Goal: Transaction & Acquisition: Purchase product/service

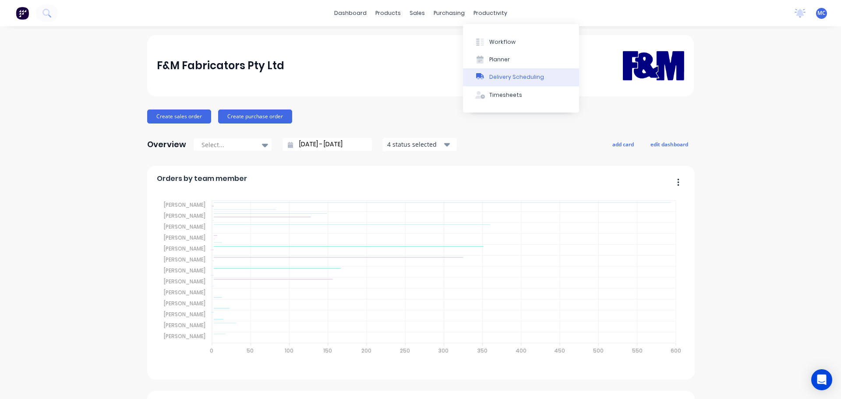
click at [512, 75] on div "Delivery Scheduling" at bounding box center [516, 77] width 55 height 8
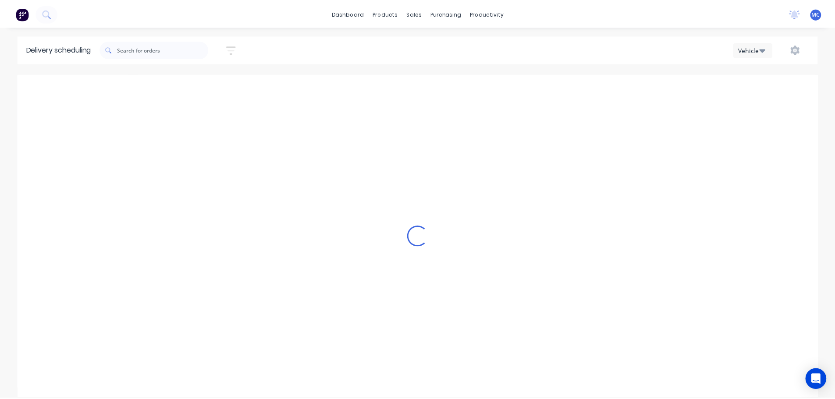
scroll to position [0, 0]
click at [234, 48] on icon "button" at bounding box center [233, 49] width 10 height 11
click at [201, 80] on input at bounding box center [192, 82] width 81 height 13
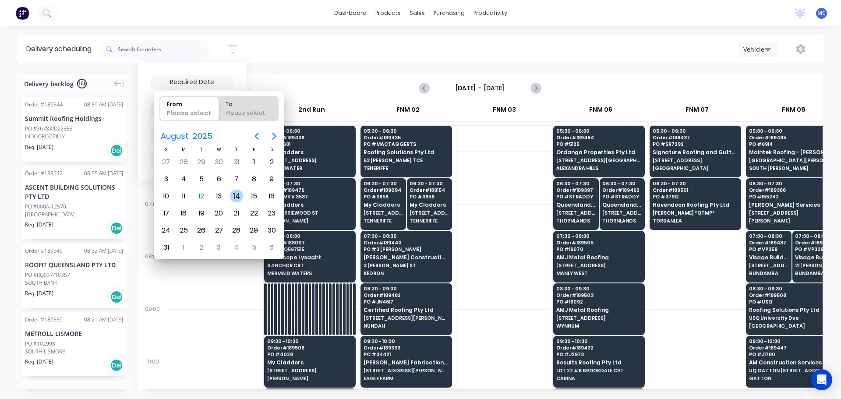
click at [235, 196] on div "14" at bounding box center [236, 196] width 13 height 13
type input "[DATE]"
radio input "false"
radio input "true"
click at [235, 196] on div "14" at bounding box center [236, 196] width 13 height 13
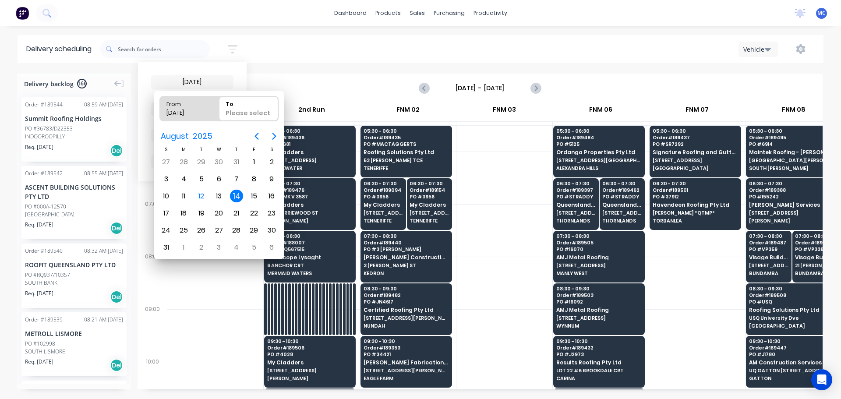
type input "[DATE] - [DATE]"
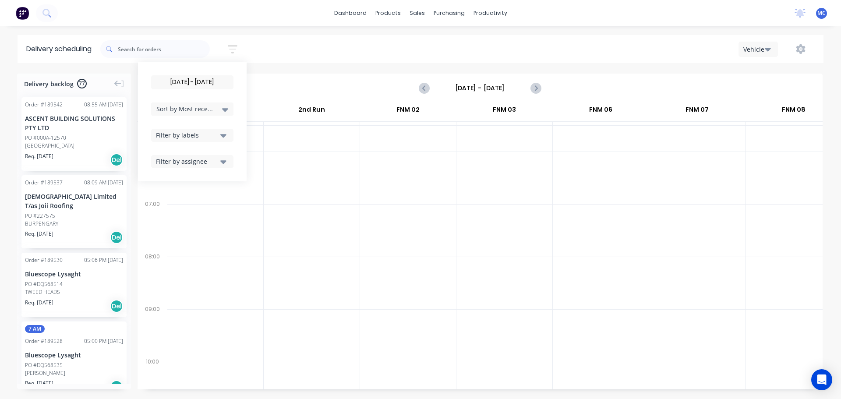
click at [227, 135] on icon "button" at bounding box center [223, 136] width 6 height 4
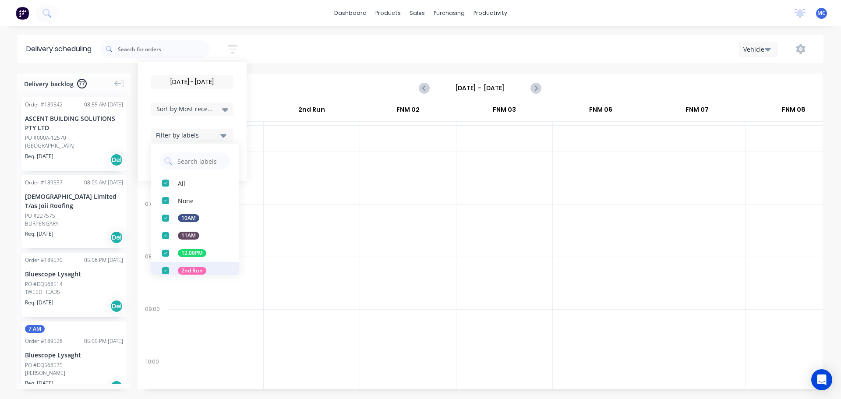
click at [168, 270] on div "button" at bounding box center [166, 271] width 18 height 18
click at [339, 222] on div at bounding box center [312, 230] width 96 height 53
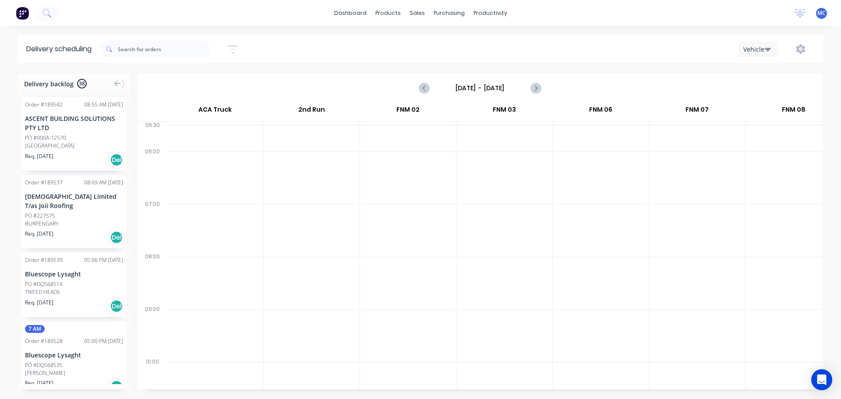
drag, startPoint x: 239, startPoint y: 47, endPoint x: 228, endPoint y: 54, distance: 12.8
click at [237, 47] on icon "button" at bounding box center [233, 49] width 10 height 11
click at [202, 136] on div "Filter by labels" at bounding box center [187, 135] width 62 height 9
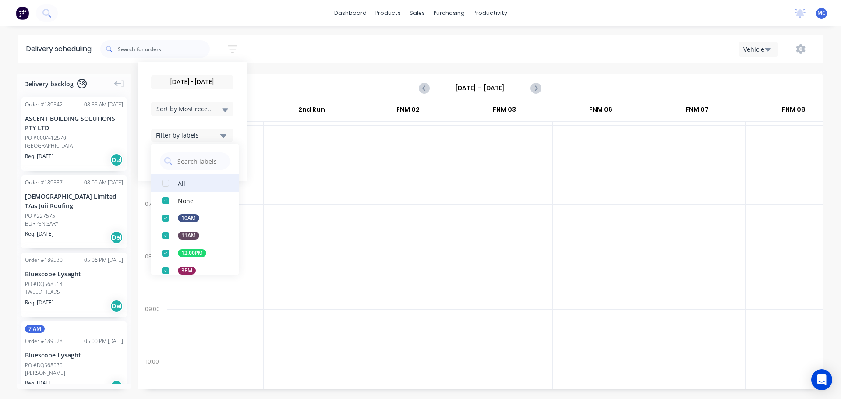
click at [167, 183] on div "button" at bounding box center [166, 183] width 18 height 18
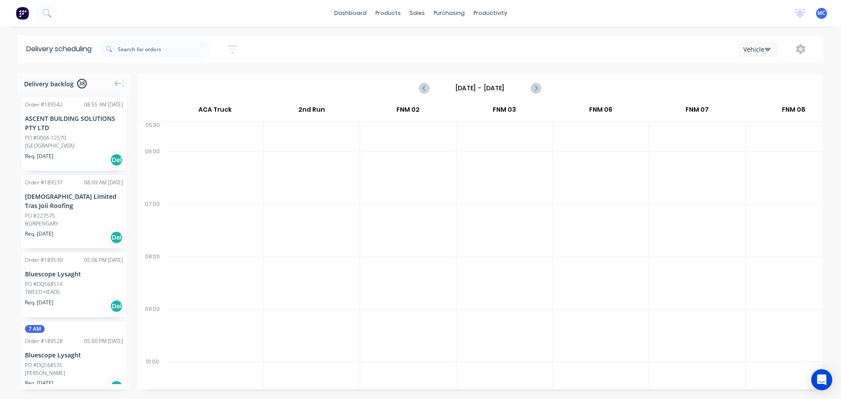
click at [319, 187] on div at bounding box center [312, 178] width 96 height 53
click at [450, 58] on div "Customers" at bounding box center [448, 60] width 32 height 8
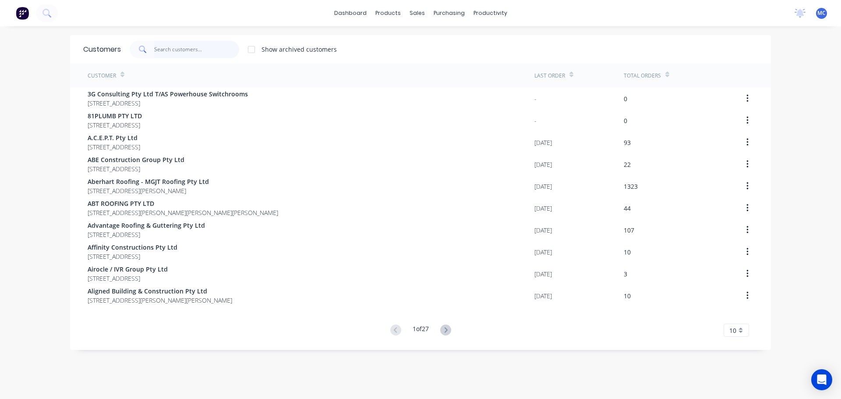
click at [163, 49] on input "text" at bounding box center [196, 50] width 85 height 18
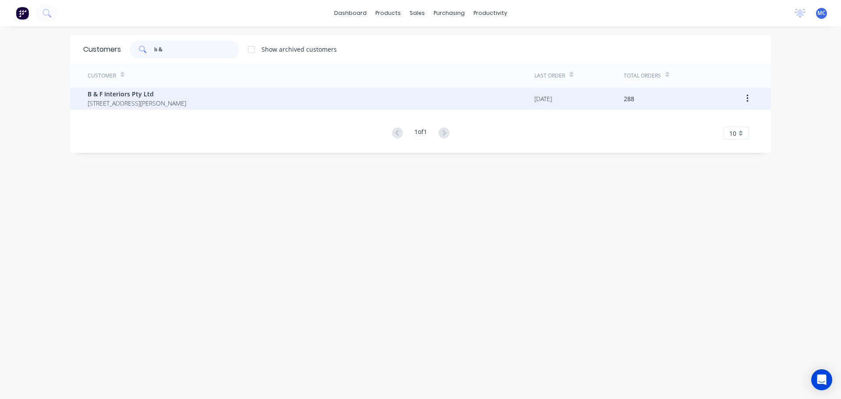
type input "b &"
click at [120, 97] on span "B & F Interiors Pty Ltd" at bounding box center [137, 93] width 99 height 9
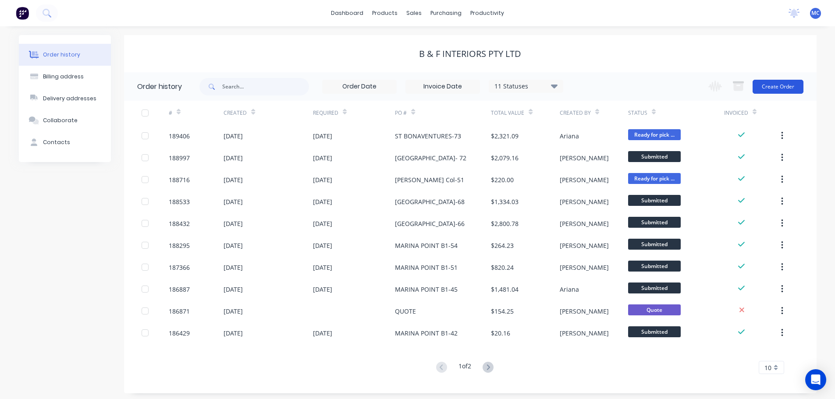
click at [785, 89] on button "Create Order" at bounding box center [777, 87] width 51 height 14
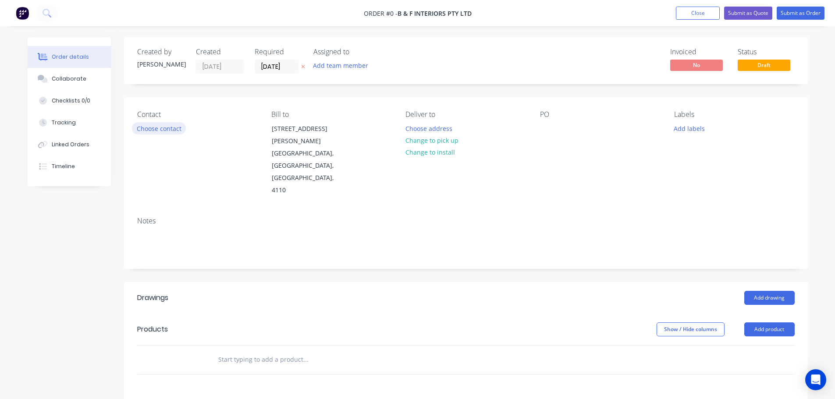
click at [162, 127] on button "Choose contact" at bounding box center [159, 128] width 54 height 12
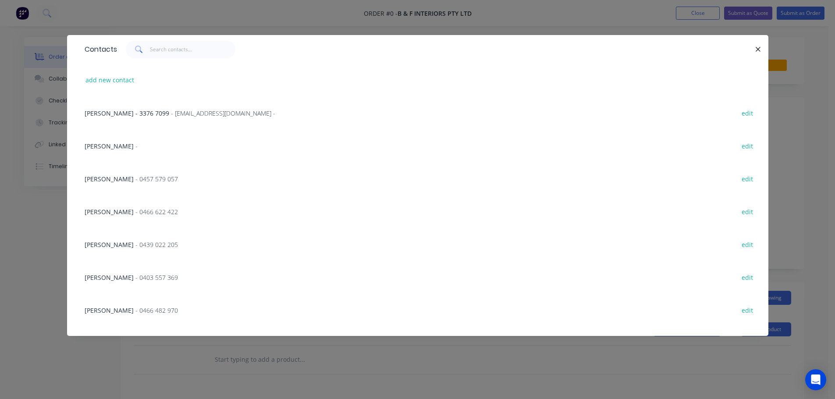
click at [135, 178] on span "- 0457 579 057" at bounding box center [156, 179] width 42 height 8
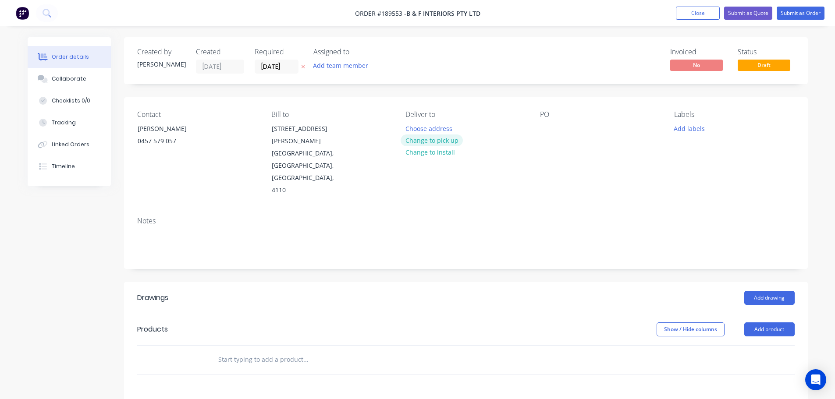
click at [437, 141] on button "Change to pick up" at bounding box center [431, 141] width 62 height 12
click at [415, 128] on div at bounding box center [412, 128] width 14 height 13
click at [547, 128] on div at bounding box center [547, 128] width 14 height 13
click at [769, 291] on button "Add drawing" at bounding box center [769, 298] width 50 height 14
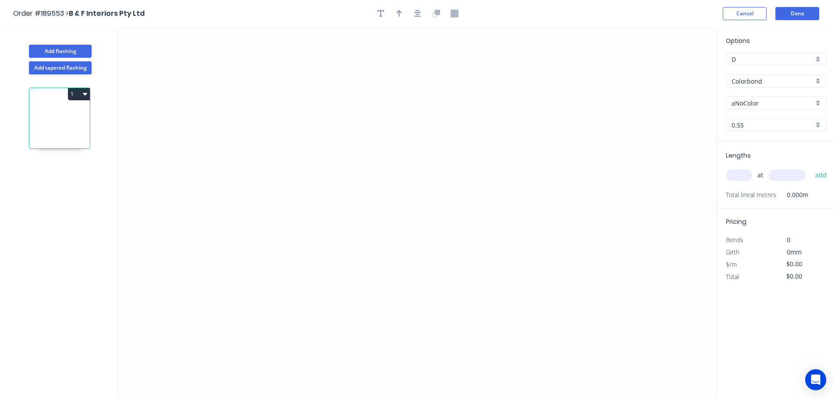
click at [752, 80] on input "Colorbond" at bounding box center [772, 81] width 82 height 9
click at [753, 95] on div "Galvabond" at bounding box center [775, 93] width 99 height 15
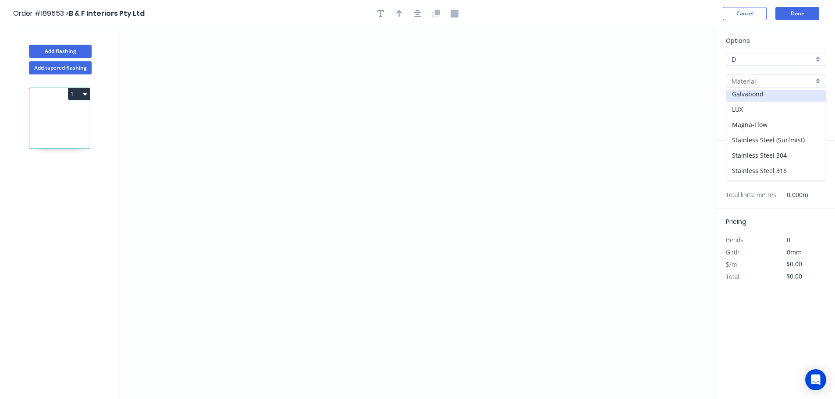
type input "Galvabond"
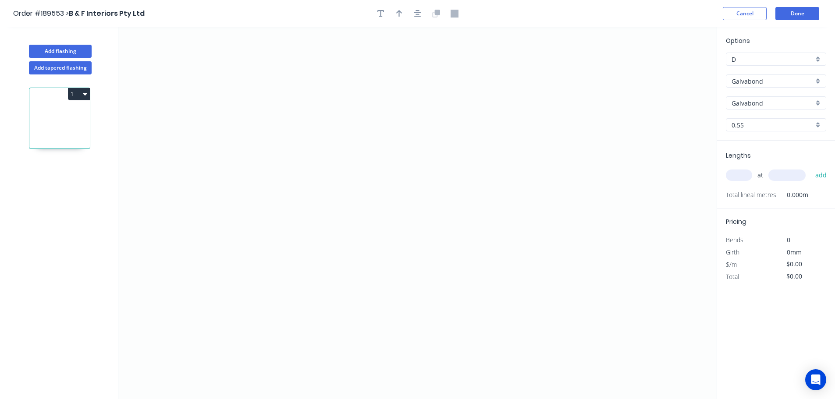
click at [740, 127] on input "0.55" at bounding box center [772, 124] width 82 height 9
click at [736, 156] on div "0.8" at bounding box center [775, 156] width 99 height 15
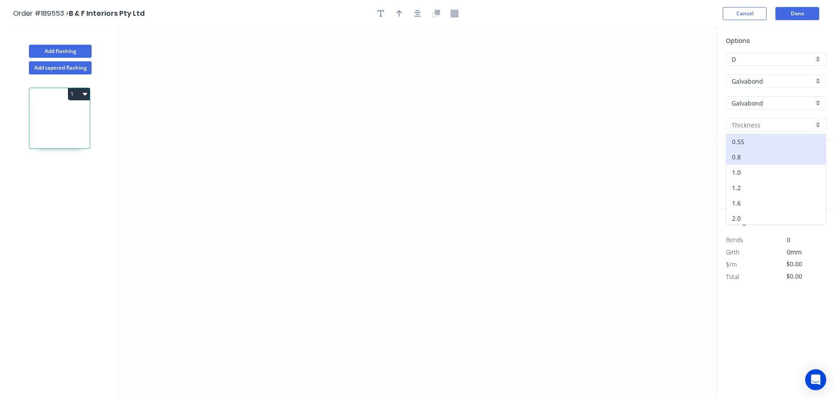
type input "0.8"
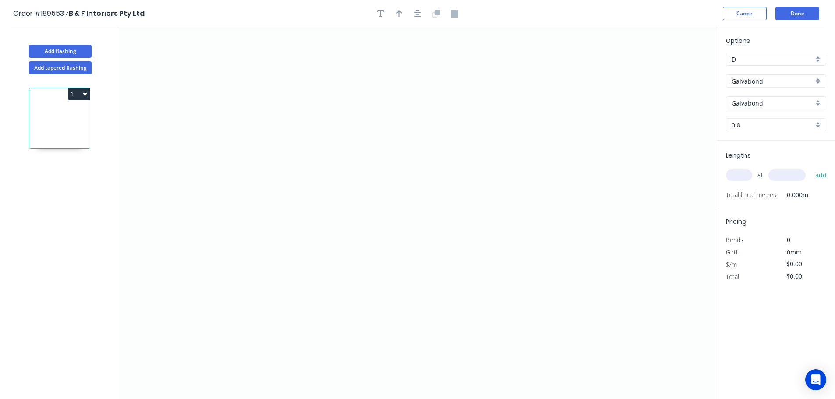
click at [742, 177] on input "text" at bounding box center [739, 175] width 26 height 11
type input "6"
type input "3000"
click at [811, 168] on button "add" at bounding box center [821, 175] width 21 height 15
click at [484, 46] on icon "0" at bounding box center [417, 213] width 598 height 372
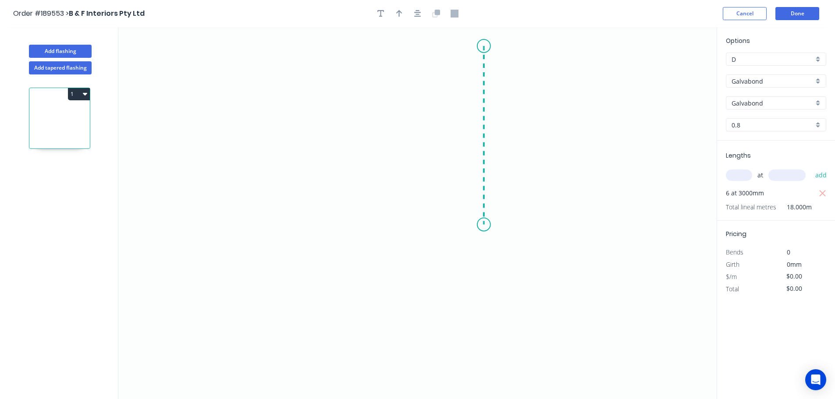
click at [482, 225] on icon "0" at bounding box center [417, 213] width 598 height 372
click at [444, 222] on icon "0 ?" at bounding box center [417, 213] width 598 height 372
click at [447, 312] on icon "0 ? ?" at bounding box center [417, 213] width 598 height 372
click at [447, 312] on circle at bounding box center [443, 311] width 13 height 13
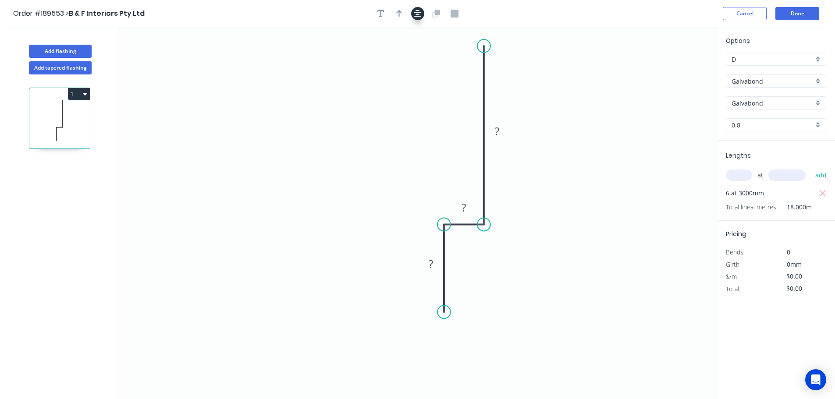
click at [416, 14] on icon "button" at bounding box center [417, 13] width 7 height 7
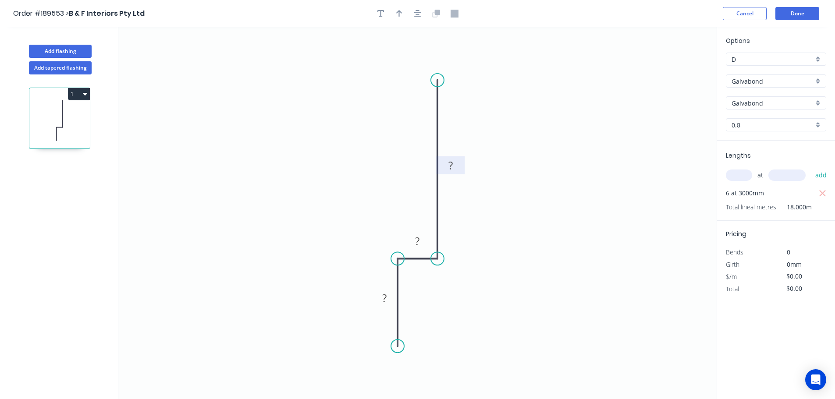
click at [456, 165] on rect at bounding box center [451, 166] width 18 height 12
click at [623, 110] on icon "0 20 9 75" at bounding box center [417, 213] width 598 height 372
type input "$12.55"
type input "$225.90"
click at [798, 12] on button "Done" at bounding box center [797, 13] width 44 height 13
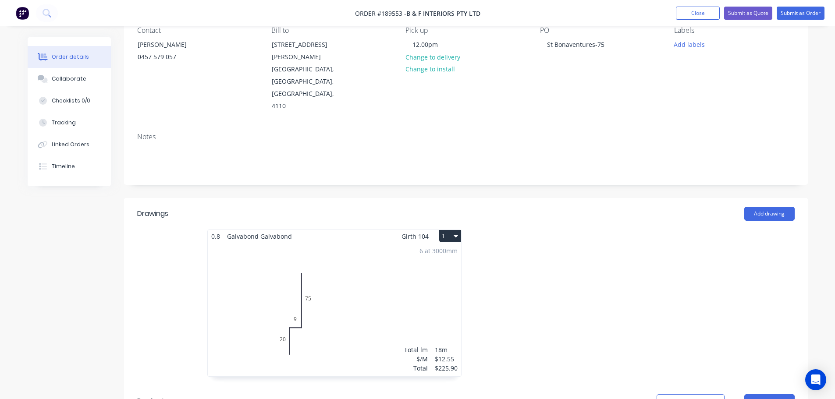
scroll to position [88, 0]
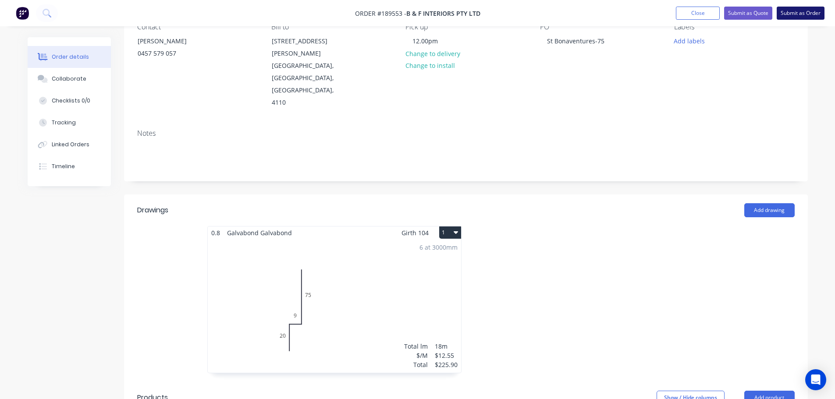
click at [794, 9] on button "Submit as Order" at bounding box center [800, 13] width 48 height 13
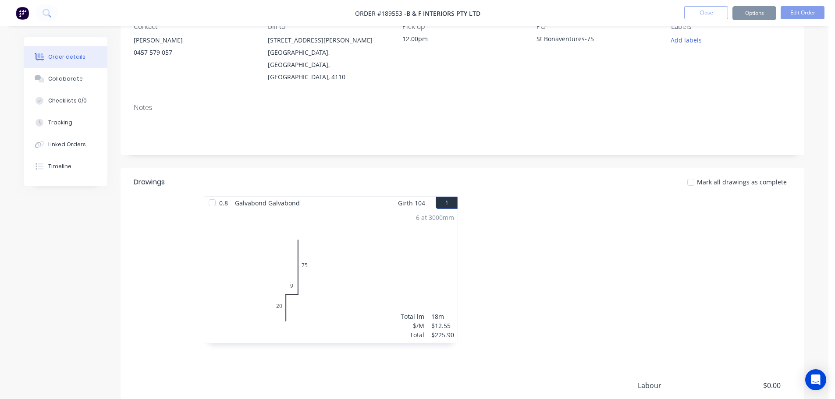
scroll to position [0, 0]
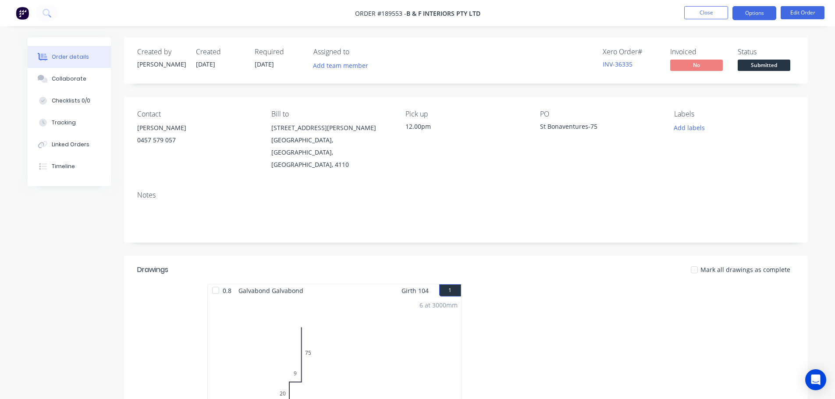
click at [759, 12] on button "Options" at bounding box center [754, 13] width 44 height 14
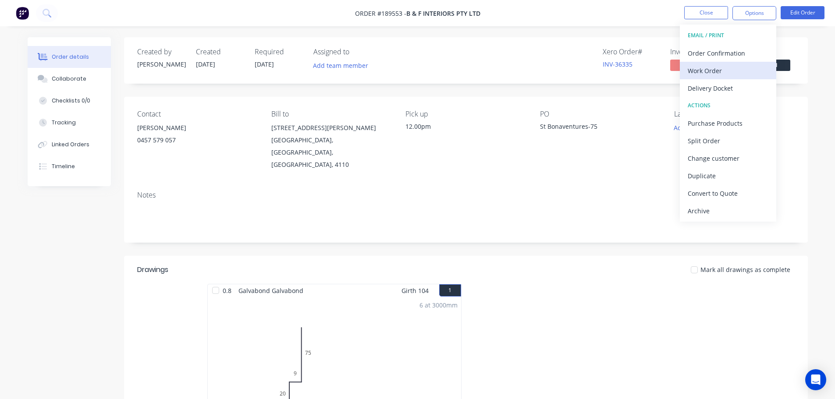
click at [713, 74] on div "Work Order" at bounding box center [727, 70] width 81 height 13
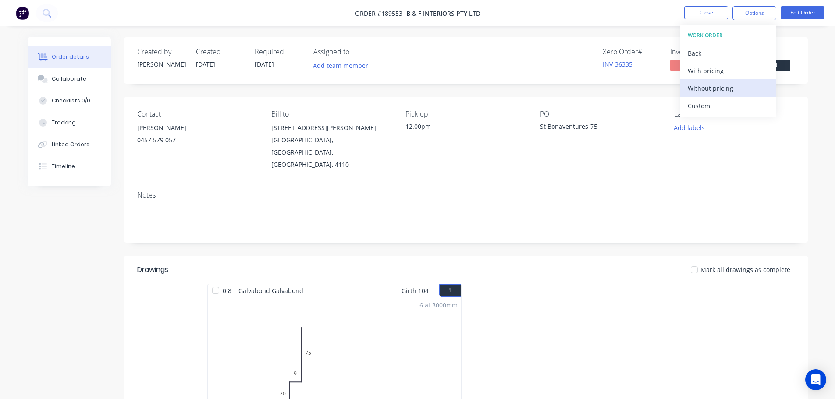
click at [708, 88] on div "Without pricing" at bounding box center [727, 88] width 81 height 13
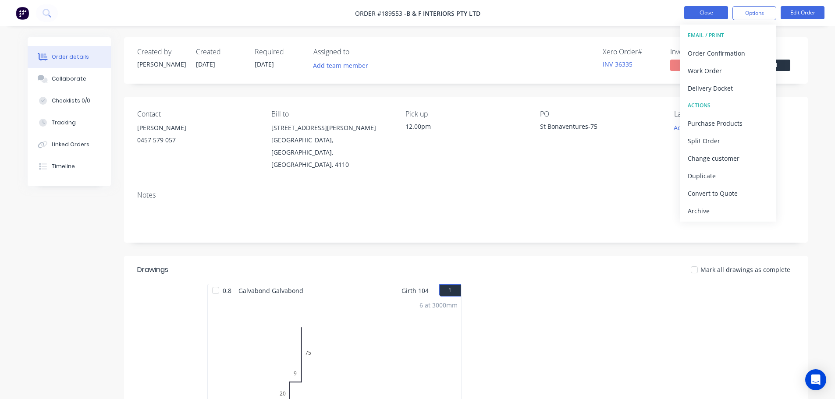
click at [703, 10] on button "Close" at bounding box center [706, 12] width 44 height 13
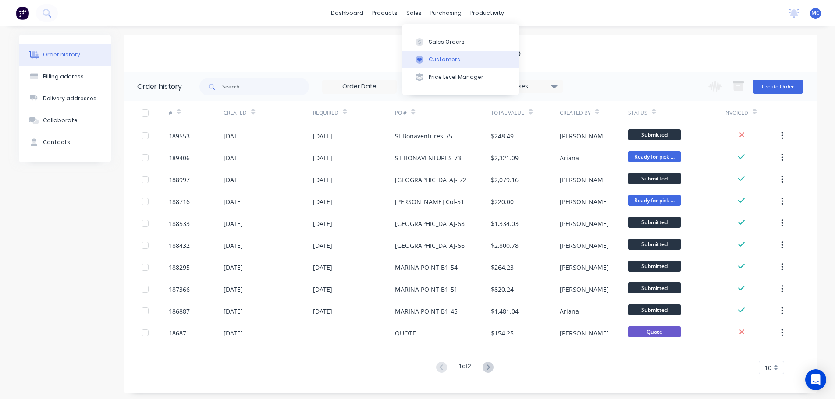
click at [445, 58] on div "Customers" at bounding box center [444, 60] width 32 height 8
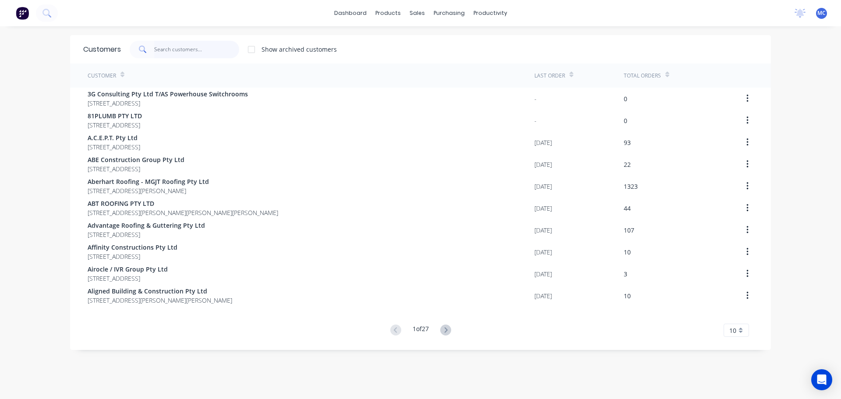
click at [199, 51] on input "text" at bounding box center [196, 50] width 85 height 18
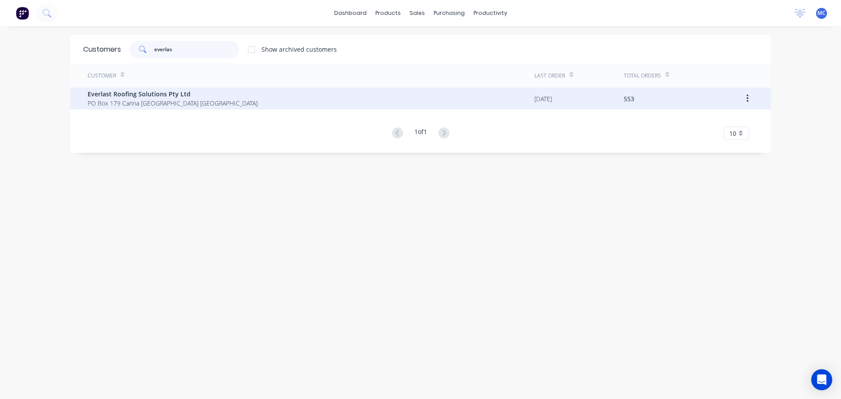
type input "everlas"
click at [128, 92] on span "Everlast Roofing Solutions Pty Ltd" at bounding box center [173, 93] width 170 height 9
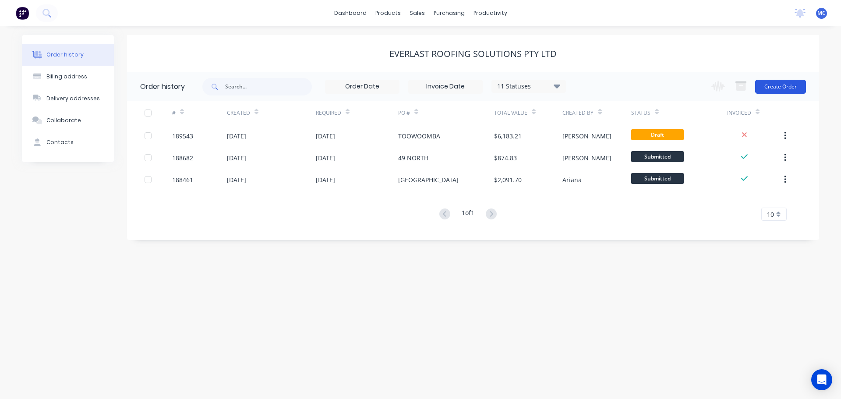
click at [775, 83] on button "Create Order" at bounding box center [780, 87] width 51 height 14
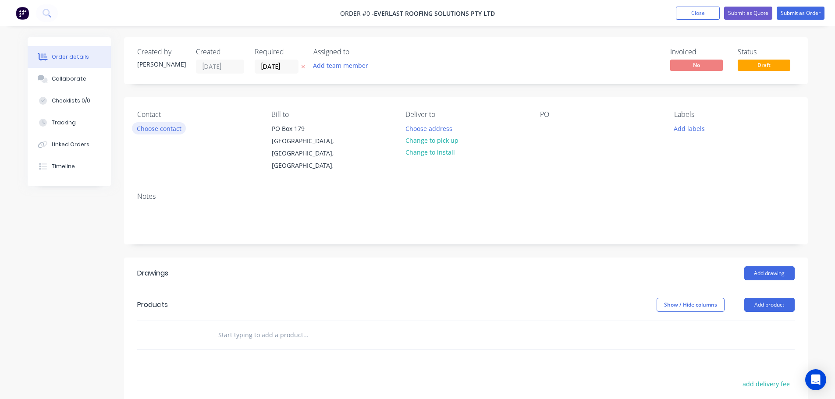
click at [163, 128] on button "Choose contact" at bounding box center [159, 128] width 54 height 12
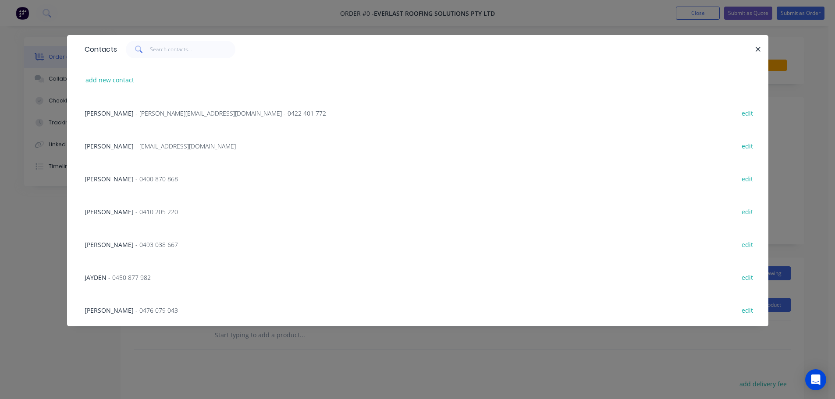
click at [119, 276] on span "- 0450 877 982" at bounding box center [129, 277] width 42 height 8
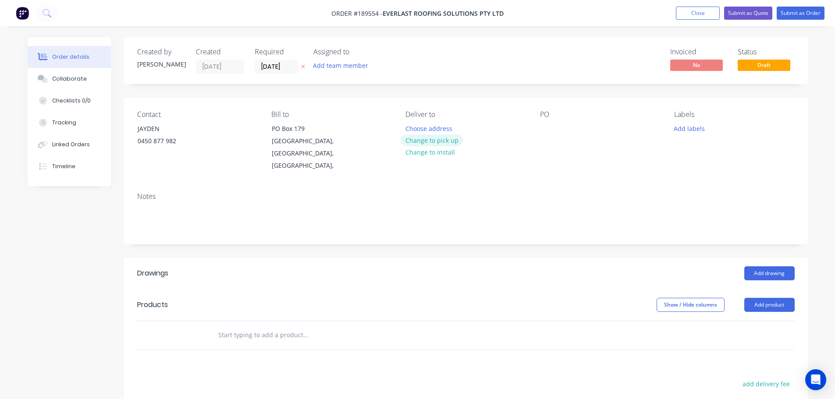
click at [428, 140] on button "Change to pick up" at bounding box center [431, 141] width 62 height 12
click at [410, 128] on div at bounding box center [412, 128] width 14 height 13
click at [545, 128] on div at bounding box center [547, 128] width 14 height 13
click at [775, 266] on button "Add drawing" at bounding box center [769, 273] width 50 height 14
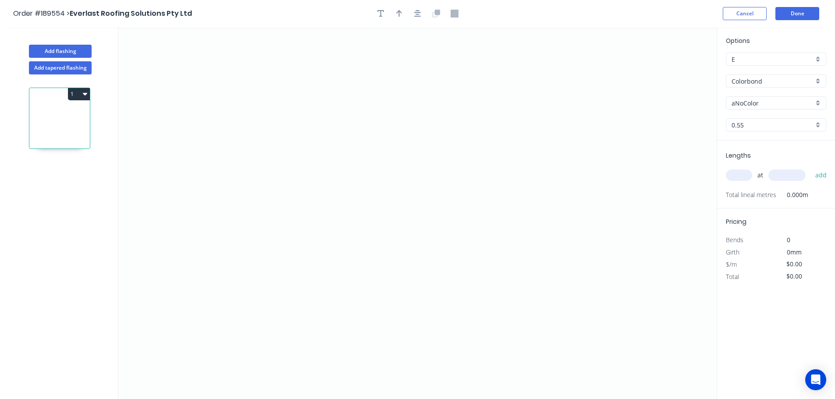
click at [755, 106] on input "aNoColor" at bounding box center [772, 103] width 82 height 9
click at [747, 151] on div "Surfmist" at bounding box center [775, 150] width 99 height 15
type input "Surfmist"
click at [743, 176] on input "text" at bounding box center [739, 175] width 26 height 11
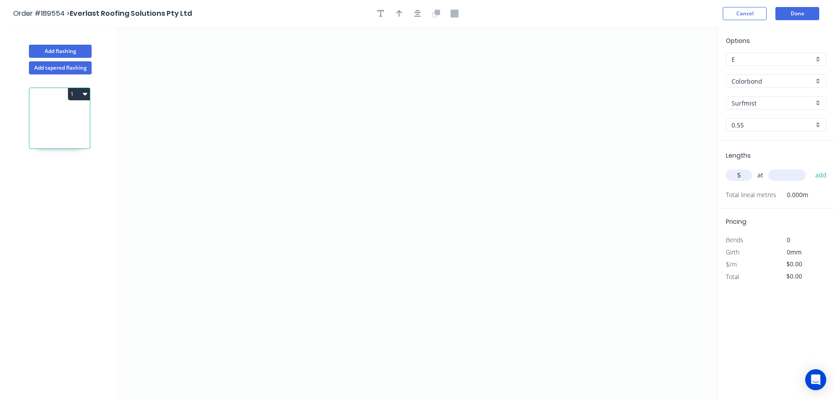
type input "5"
type input "1200"
click at [811, 168] on button "add" at bounding box center [821, 175] width 21 height 15
click at [226, 250] on icon "0" at bounding box center [417, 213] width 598 height 372
click at [256, 174] on icon at bounding box center [242, 212] width 31 height 76
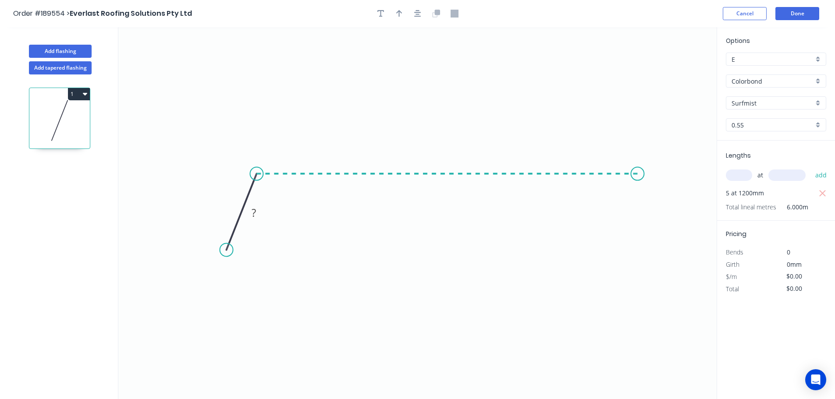
click at [637, 170] on icon "0 ?" at bounding box center [417, 213] width 598 height 372
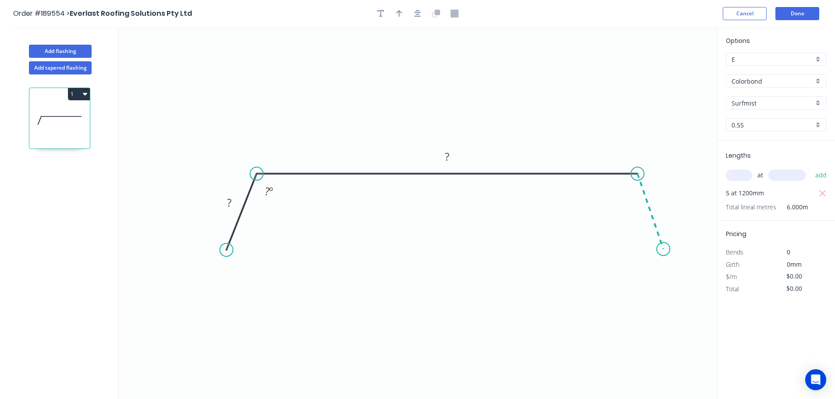
click at [663, 249] on icon "0 ? ? ? º" at bounding box center [417, 213] width 598 height 372
click at [230, 202] on tspan "?" at bounding box center [229, 202] width 4 height 14
click at [403, 18] on button "button" at bounding box center [399, 13] width 13 height 13
click at [673, 71] on icon at bounding box center [672, 61] width 8 height 28
drag, startPoint x: 673, startPoint y: 71, endPoint x: 525, endPoint y: 96, distance: 150.2
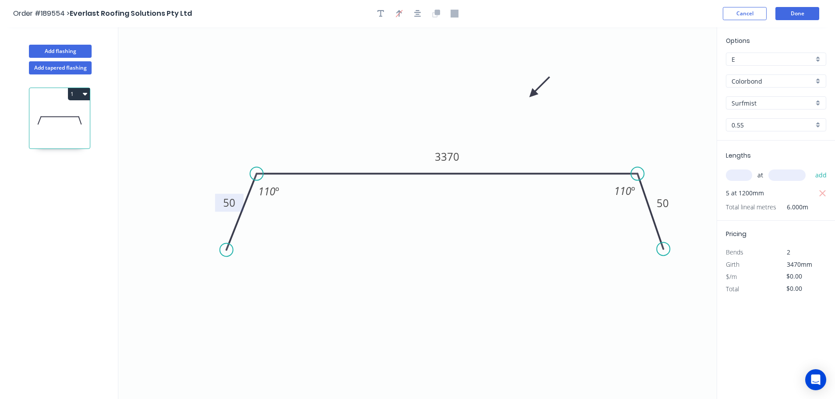
click at [527, 96] on icon at bounding box center [539, 86] width 25 height 25
click at [56, 47] on button "Add flashing" at bounding box center [60, 51] width 63 height 13
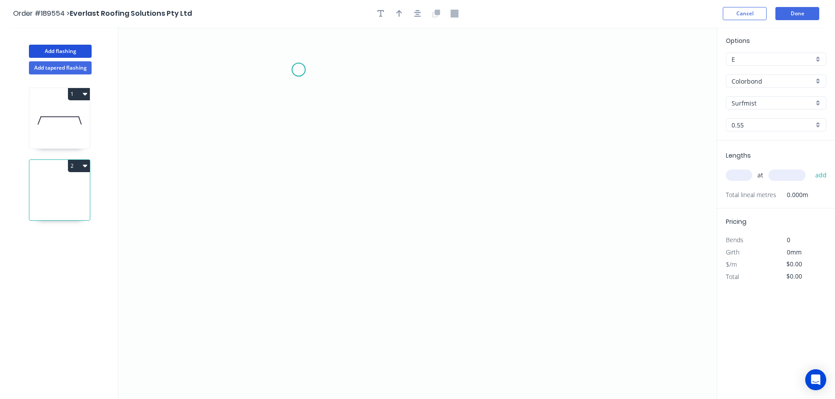
click at [298, 70] on icon "0" at bounding box center [417, 213] width 598 height 372
click at [320, 240] on icon "0" at bounding box center [417, 213] width 598 height 372
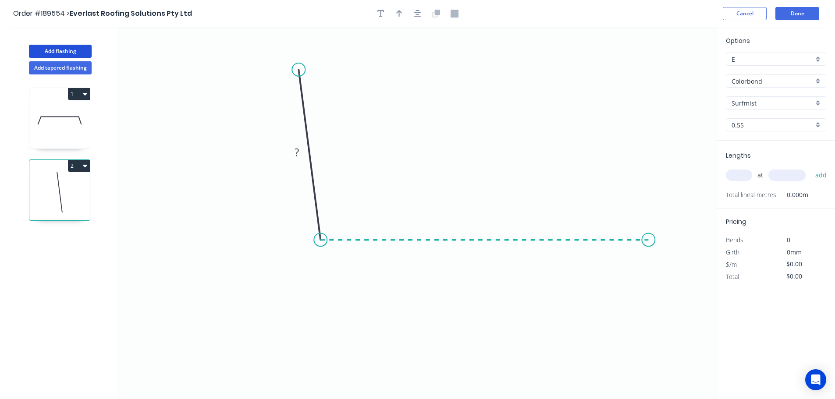
click at [648, 239] on icon "0 ?" at bounding box center [417, 213] width 598 height 372
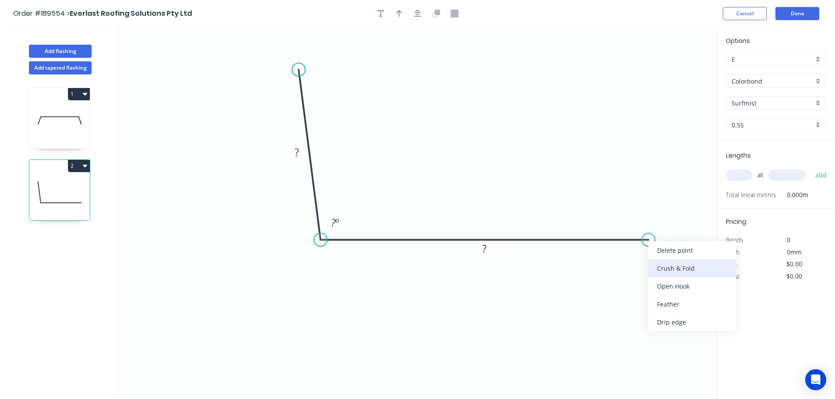
click at [669, 267] on div "Crush & Fold" at bounding box center [692, 268] width 88 height 18
drag, startPoint x: 670, startPoint y: 272, endPoint x: 669, endPoint y: 267, distance: 4.9
click at [671, 272] on div "Flip bend" at bounding box center [693, 270] width 88 height 18
drag, startPoint x: 654, startPoint y: 225, endPoint x: 652, endPoint y: 272, distance: 46.9
click at [652, 272] on rect at bounding box center [636, 279] width 35 height 18
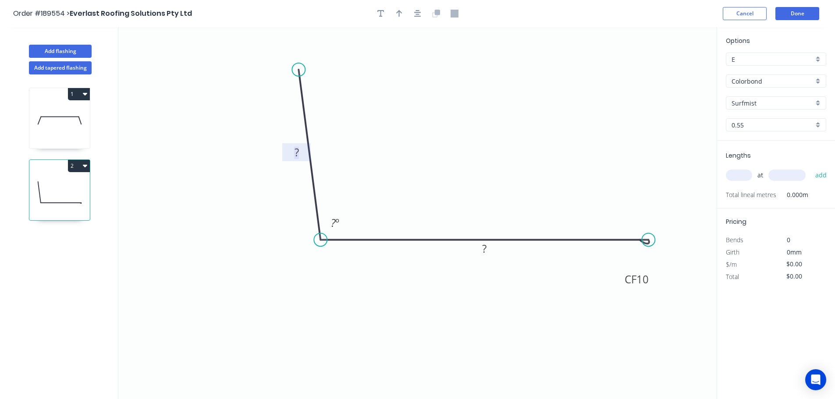
click at [296, 151] on tspan "?" at bounding box center [296, 152] width 4 height 14
type input "$14.03"
click at [399, 16] on icon "button" at bounding box center [399, 14] width 6 height 8
click at [671, 70] on icon at bounding box center [672, 61] width 8 height 28
drag, startPoint x: 671, startPoint y: 70, endPoint x: 499, endPoint y: 133, distance: 183.2
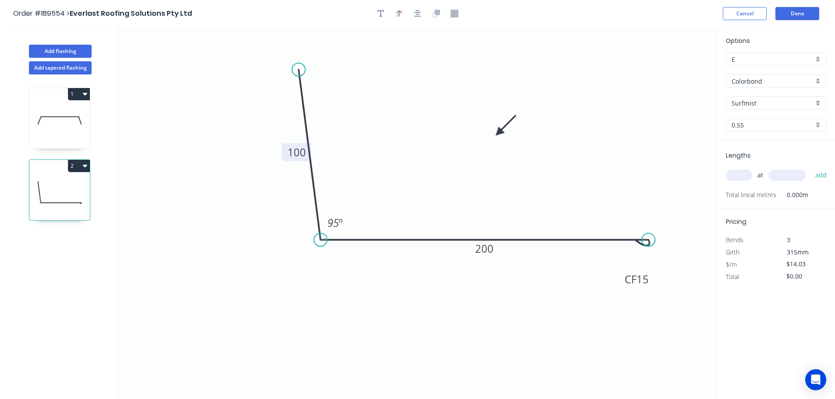
click at [499, 133] on icon at bounding box center [505, 125] width 25 height 25
click at [743, 173] on input "text" at bounding box center [739, 175] width 26 height 11
type input "1"
type input "1800"
click at [811, 168] on button "add" at bounding box center [821, 175] width 21 height 15
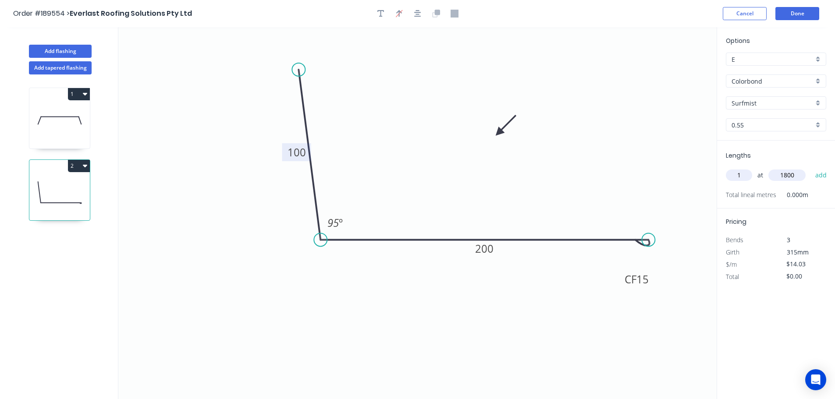
type input "$25.25"
click at [60, 49] on button "Add flashing" at bounding box center [60, 51] width 63 height 13
type input "$0.00"
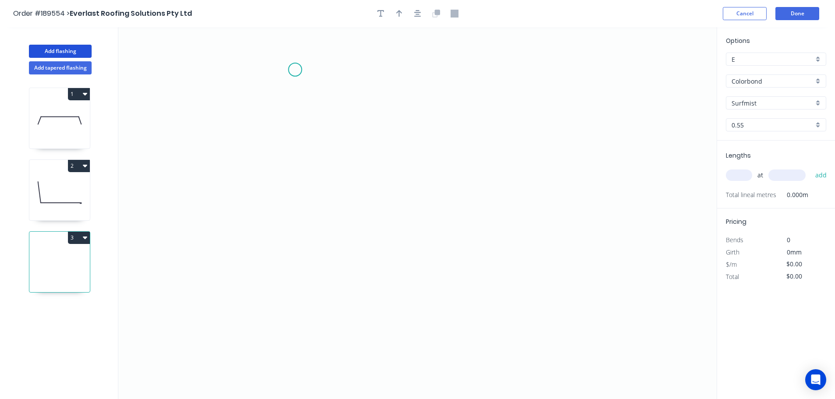
click at [295, 70] on icon "0" at bounding box center [417, 213] width 598 height 372
click at [282, 245] on icon "0" at bounding box center [417, 213] width 598 height 372
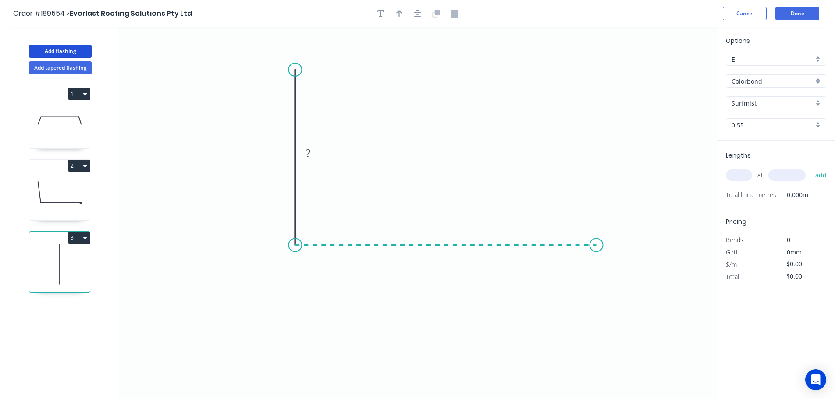
click at [596, 234] on icon "0 ?" at bounding box center [417, 213] width 598 height 372
click at [632, 313] on icon "0 ? ?" at bounding box center [417, 213] width 598 height 372
click at [632, 313] on circle at bounding box center [631, 312] width 13 height 13
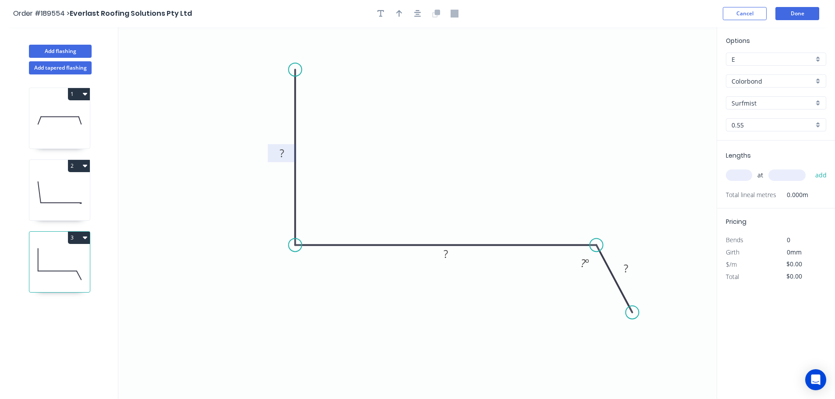
click at [283, 153] on tspan "?" at bounding box center [282, 153] width 4 height 14
type input "$26.18"
click at [401, 15] on icon "button" at bounding box center [399, 14] width 6 height 8
click at [673, 71] on icon at bounding box center [672, 61] width 8 height 28
drag, startPoint x: 673, startPoint y: 71, endPoint x: 465, endPoint y: 135, distance: 217.4
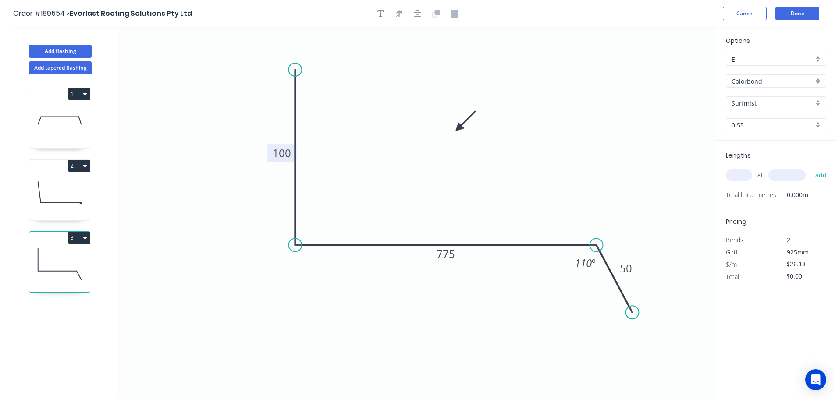
click at [456, 127] on icon at bounding box center [465, 121] width 25 height 25
click at [738, 172] on input "text" at bounding box center [739, 175] width 26 height 11
type input "1"
type input "1400"
click at [811, 168] on button "add" at bounding box center [821, 175] width 21 height 15
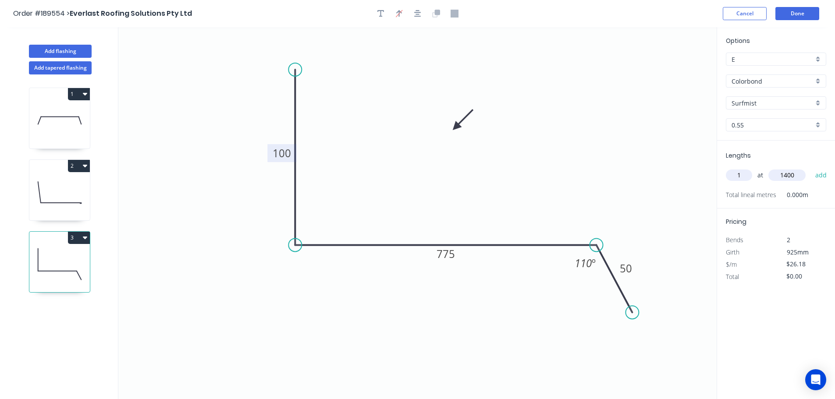
type input "$36.65"
click at [43, 50] on button "Add flashing" at bounding box center [60, 51] width 63 height 13
type input "$0.00"
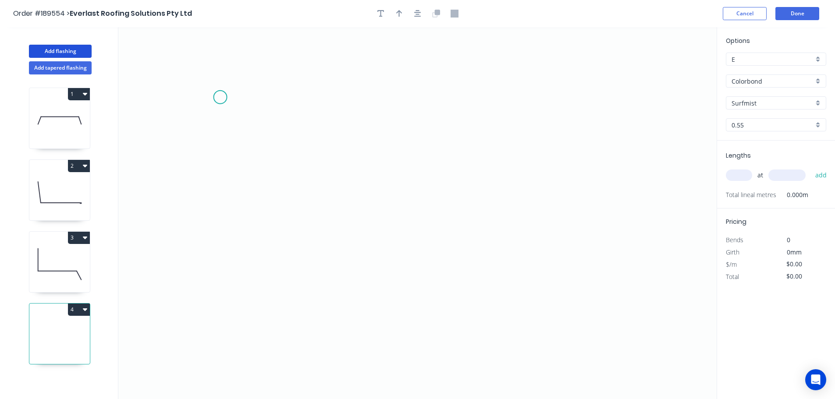
click at [220, 97] on icon "0" at bounding box center [417, 213] width 598 height 372
click at [220, 95] on circle at bounding box center [220, 97] width 13 height 13
click at [219, 306] on icon "0" at bounding box center [417, 213] width 598 height 372
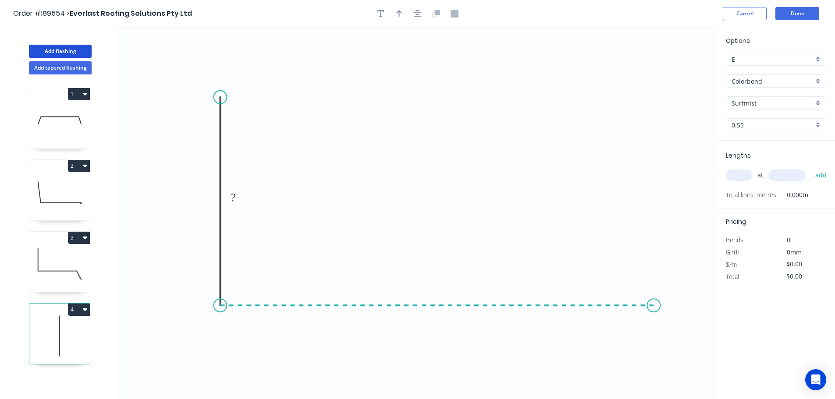
click at [654, 315] on icon "0 ?" at bounding box center [417, 213] width 598 height 372
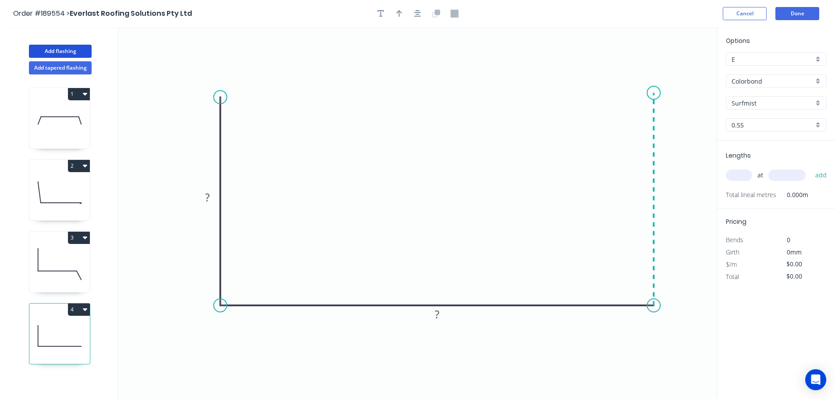
click at [653, 93] on icon at bounding box center [653, 199] width 0 height 212
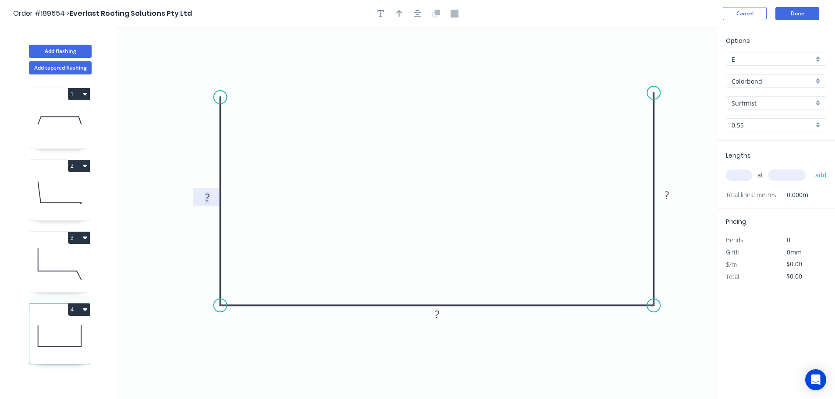
click at [206, 195] on tspan "?" at bounding box center [207, 197] width 4 height 14
type input "$26.18"
click at [397, 15] on icon "button" at bounding box center [399, 14] width 6 height 8
drag, startPoint x: 673, startPoint y: 69, endPoint x: 469, endPoint y: 176, distance: 230.5
click at [432, 147] on icon at bounding box center [431, 133] width 8 height 28
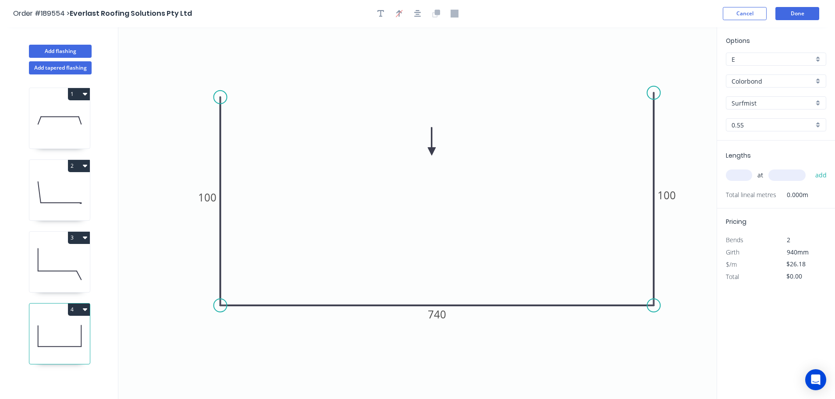
click at [735, 176] on input "text" at bounding box center [739, 175] width 26 height 11
type input "1"
type input "1400"
click at [811, 168] on button "add" at bounding box center [821, 175] width 21 height 15
type input "$36.65"
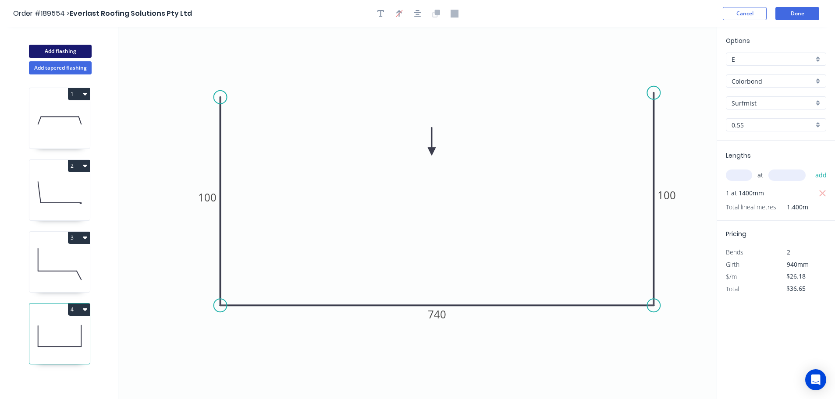
click at [65, 49] on button "Add flashing" at bounding box center [60, 51] width 63 height 13
type input "$0.00"
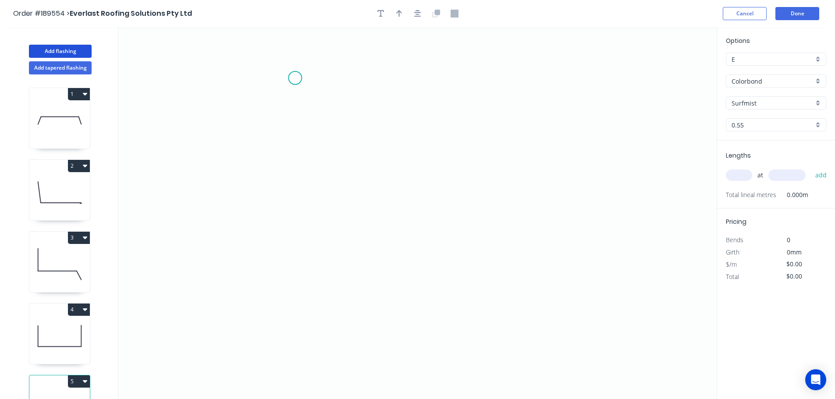
click at [294, 78] on icon "0" at bounding box center [417, 213] width 598 height 372
click at [282, 277] on icon "0" at bounding box center [417, 213] width 598 height 372
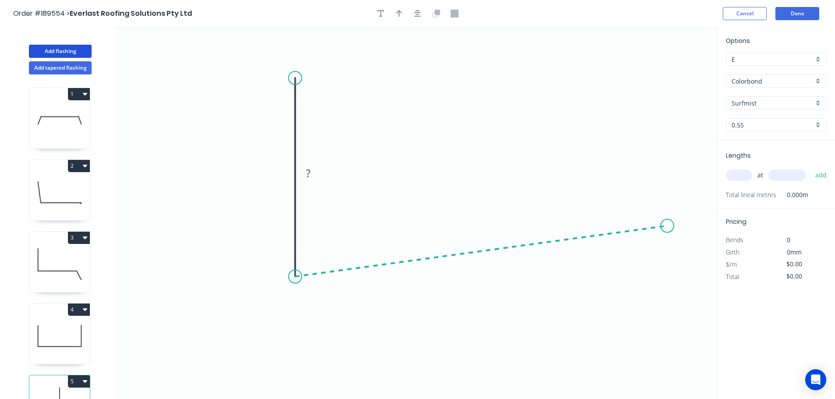
click at [667, 226] on icon "0 ?" at bounding box center [417, 213] width 598 height 372
click at [667, 226] on circle at bounding box center [666, 225] width 13 height 13
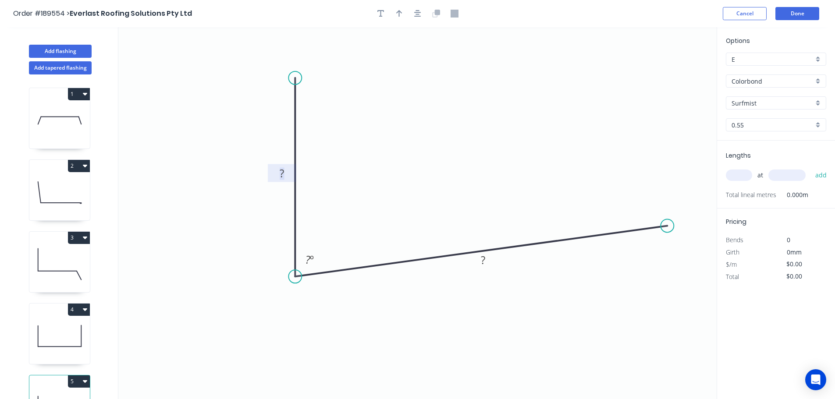
click at [282, 173] on tspan "?" at bounding box center [282, 173] width 4 height 14
type input "$10.17"
click at [403, 18] on button "button" at bounding box center [399, 13] width 13 height 13
click at [673, 68] on icon at bounding box center [672, 61] width 8 height 28
drag, startPoint x: 673, startPoint y: 68, endPoint x: 548, endPoint y: 157, distance: 153.8
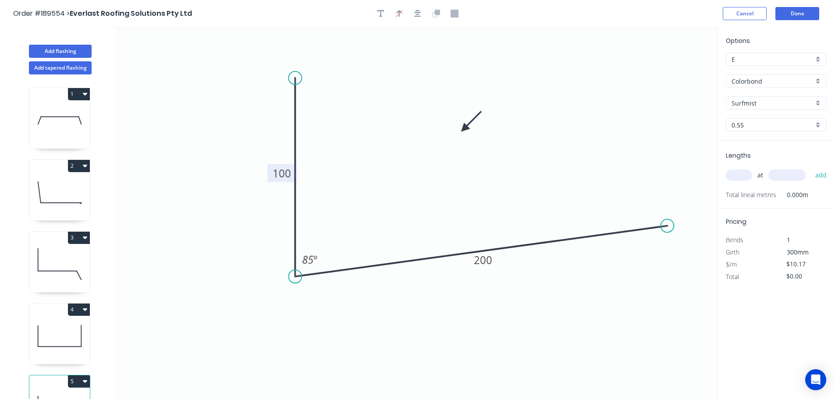
click at [465, 131] on icon at bounding box center [470, 121] width 25 height 25
click at [738, 171] on input "text" at bounding box center [739, 175] width 26 height 11
type input "1"
type input "1800"
click at [811, 168] on button "add" at bounding box center [821, 175] width 21 height 15
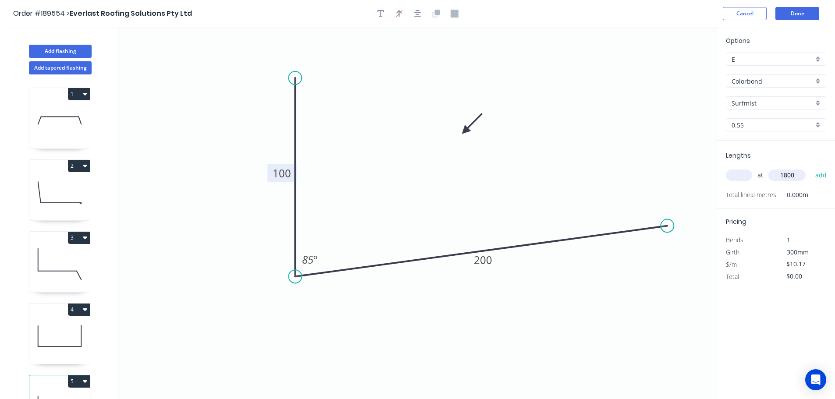
type input "$18.31"
click at [84, 238] on icon "button" at bounding box center [85, 238] width 4 height 3
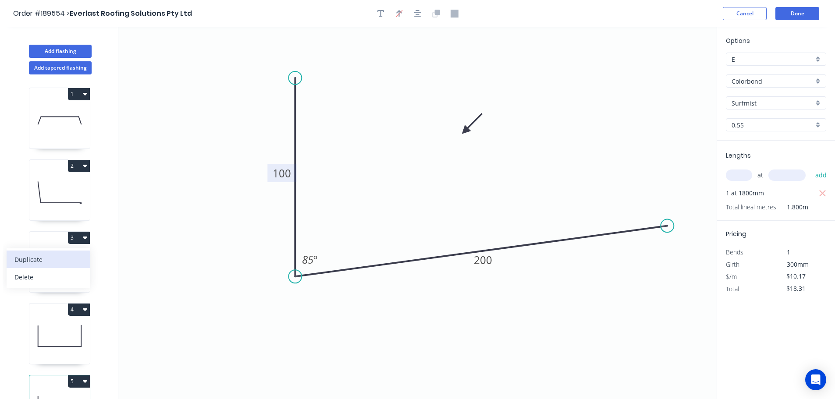
click at [44, 257] on div "Duplicate" at bounding box center [47, 259] width 67 height 13
type input "$26.18"
type input "$0.00"
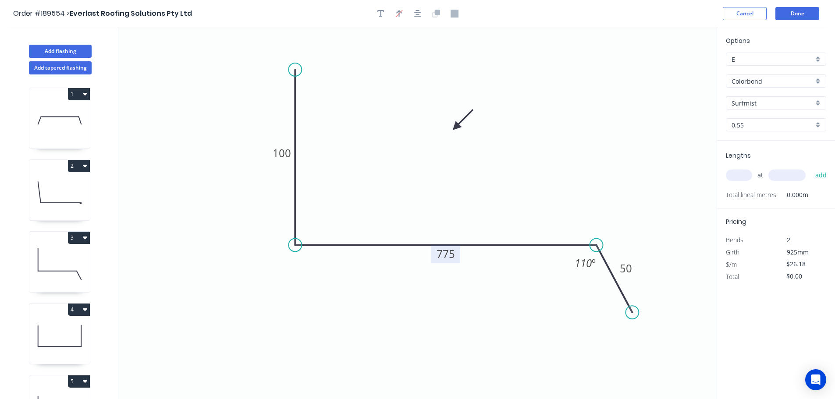
click at [445, 256] on tspan "775" at bounding box center [445, 254] width 18 height 14
click at [737, 173] on input "text" at bounding box center [739, 175] width 26 height 11
type input "1"
type input "1000"
click at [811, 168] on button "add" at bounding box center [821, 175] width 21 height 15
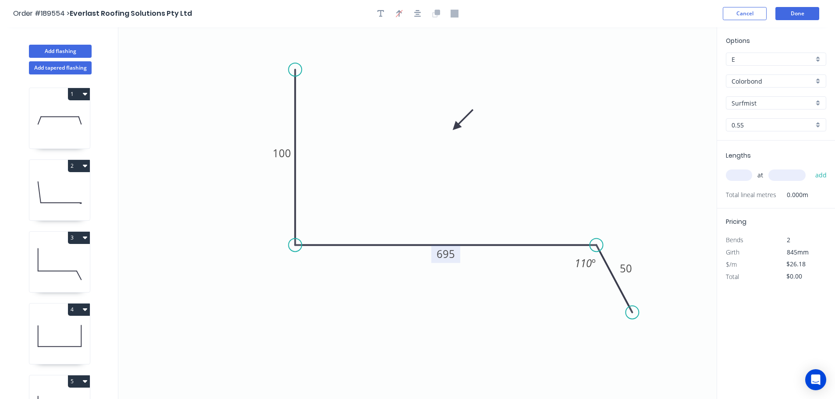
type input "$26.18"
click at [85, 94] on icon "button" at bounding box center [85, 94] width 4 height 3
click at [31, 113] on div "Duplicate" at bounding box center [47, 116] width 67 height 13
type input "$0.00"
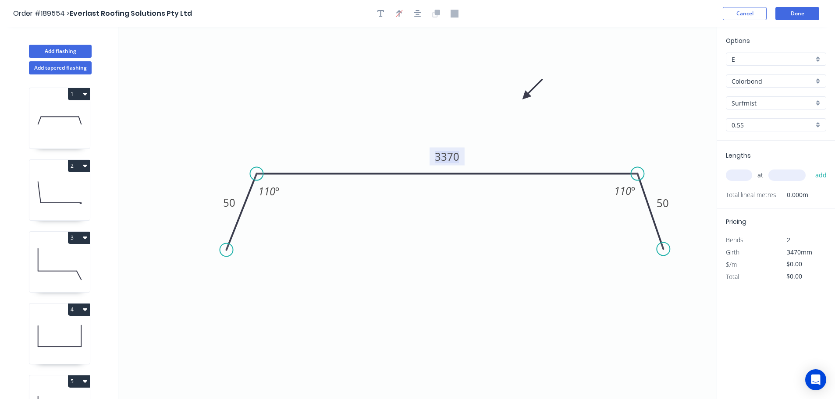
click at [447, 157] on tspan "3370" at bounding box center [447, 156] width 25 height 14
click at [741, 174] on input "text" at bounding box center [739, 175] width 26 height 11
type input "$26.18"
type input "2"
type input "5000"
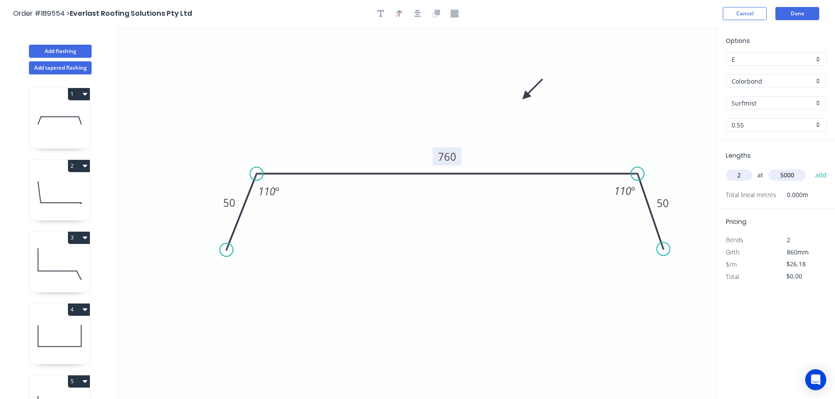
click at [811, 168] on button "add" at bounding box center [821, 175] width 21 height 15
type input "$261.80"
click at [798, 13] on button "Done" at bounding box center [797, 13] width 44 height 13
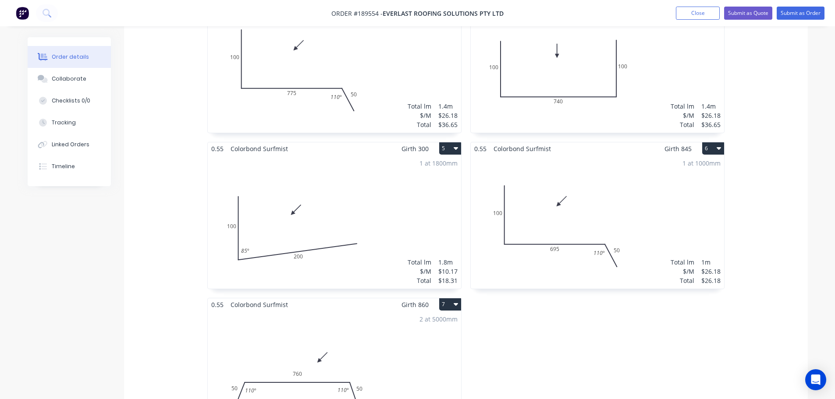
scroll to position [482, 0]
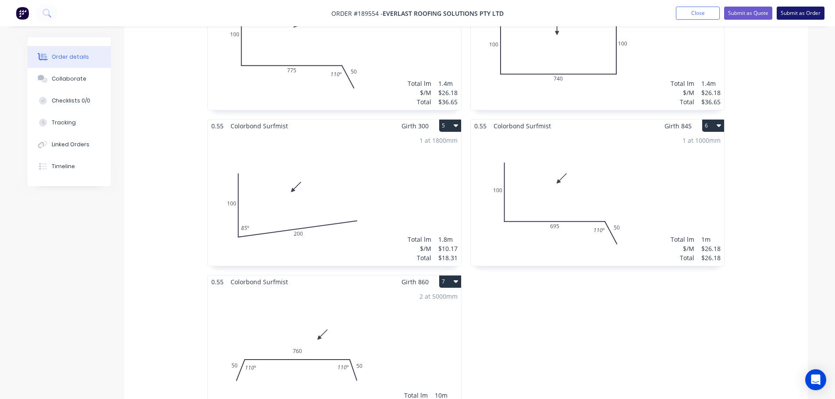
click at [796, 11] on button "Submit as Order" at bounding box center [800, 13] width 48 height 13
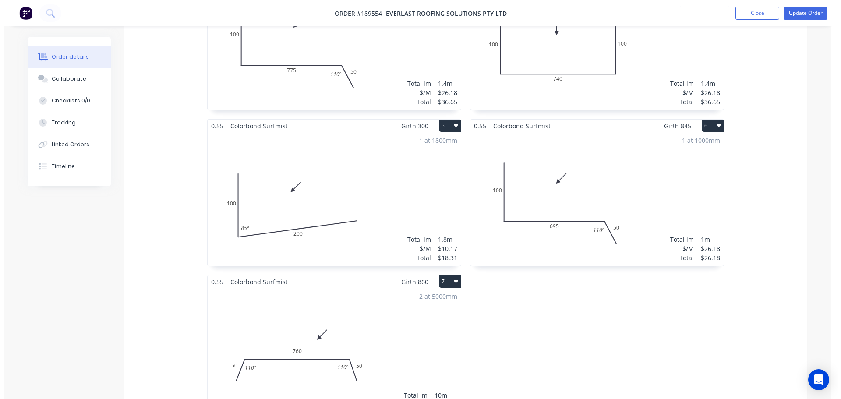
scroll to position [0, 0]
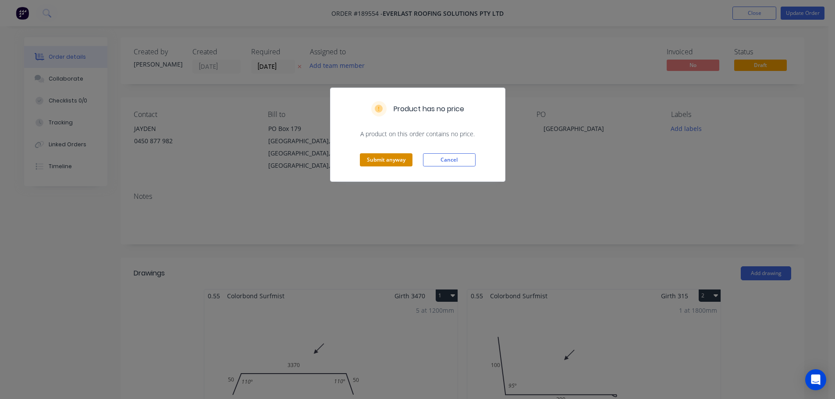
click at [387, 159] on button "Submit anyway" at bounding box center [386, 159] width 53 height 13
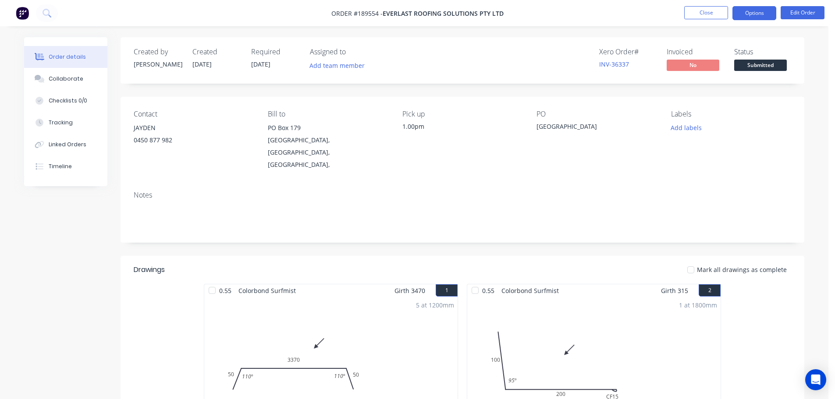
click at [753, 12] on button "Options" at bounding box center [754, 13] width 44 height 14
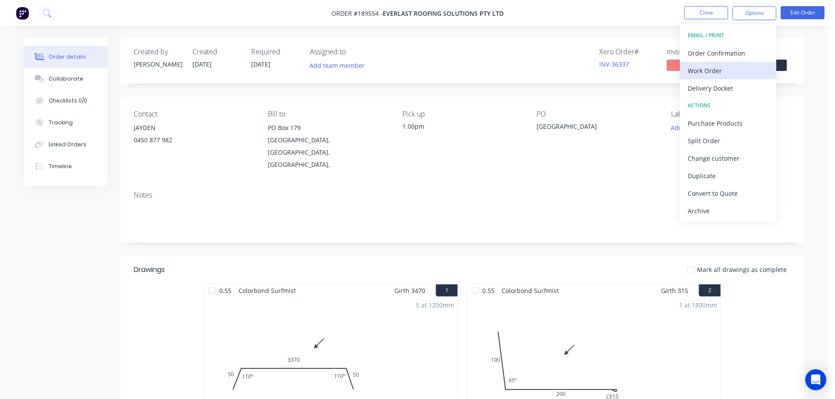
click at [696, 64] on div "Work Order" at bounding box center [727, 70] width 81 height 13
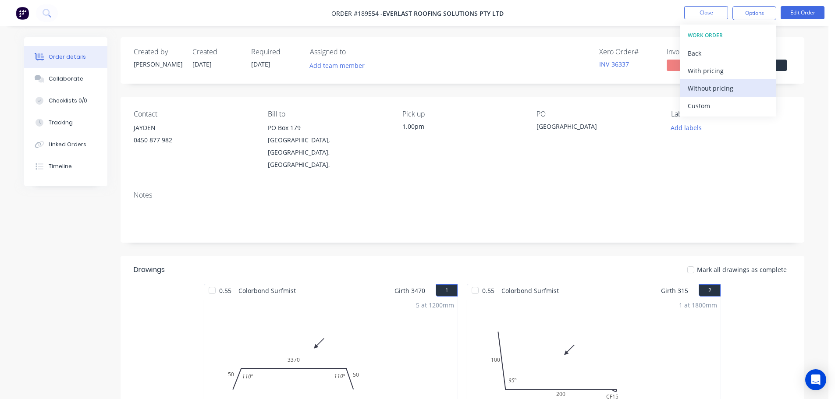
click at [700, 88] on div "Without pricing" at bounding box center [727, 88] width 81 height 13
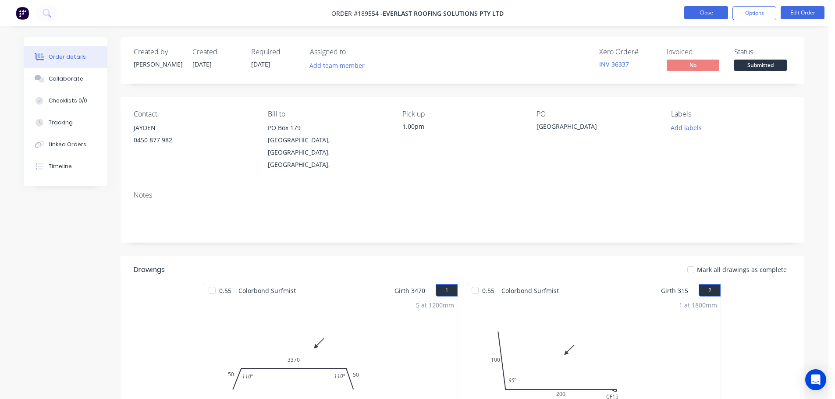
click at [711, 10] on button "Close" at bounding box center [706, 12] width 44 height 13
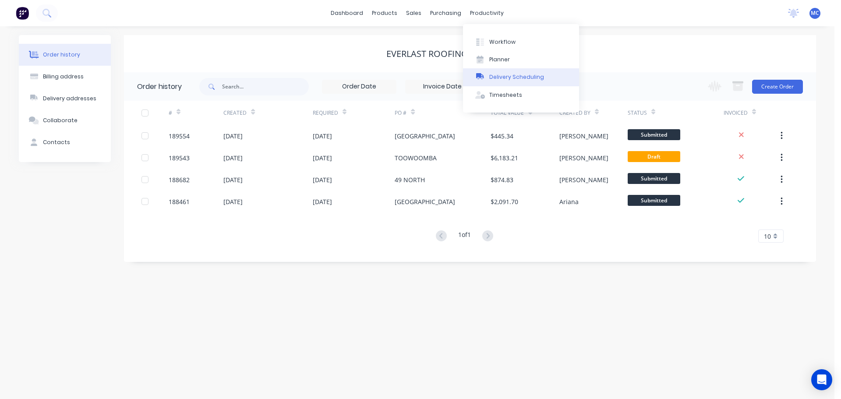
click at [516, 69] on button "Delivery Scheduling" at bounding box center [521, 77] width 116 height 18
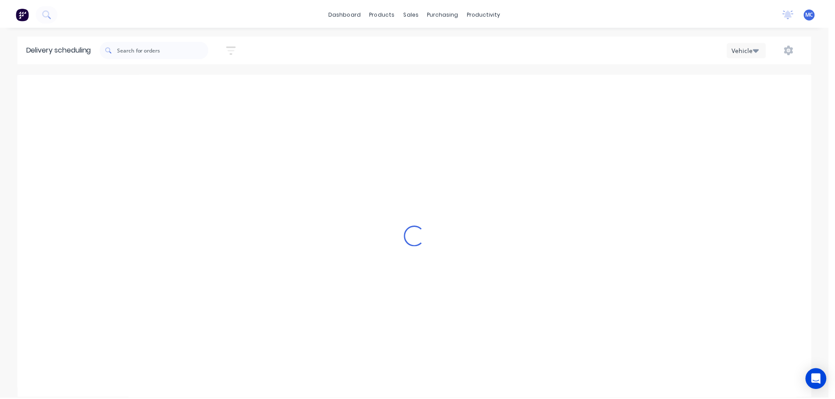
scroll to position [0, 0]
drag, startPoint x: 234, startPoint y: 47, endPoint x: 188, endPoint y: 76, distance: 54.5
click at [234, 47] on icon "button" at bounding box center [233, 49] width 10 height 11
click at [187, 86] on input at bounding box center [192, 82] width 81 height 13
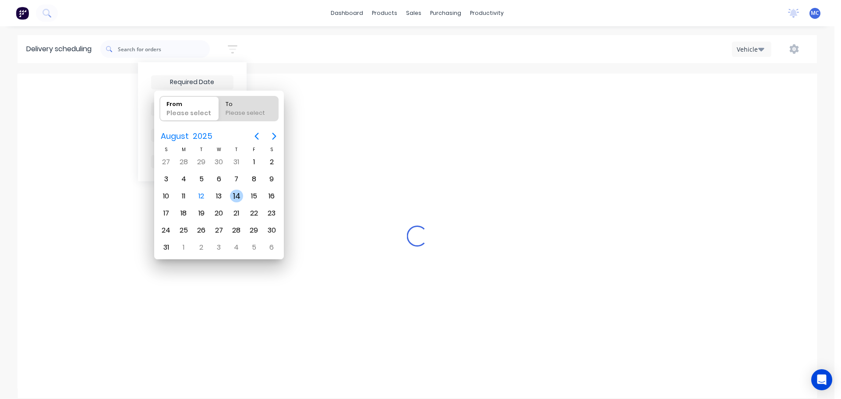
click at [238, 195] on div "14" at bounding box center [236, 196] width 13 height 13
type input "[DATE]"
radio input "false"
radio input "true"
click at [238, 195] on div "14" at bounding box center [236, 196] width 13 height 13
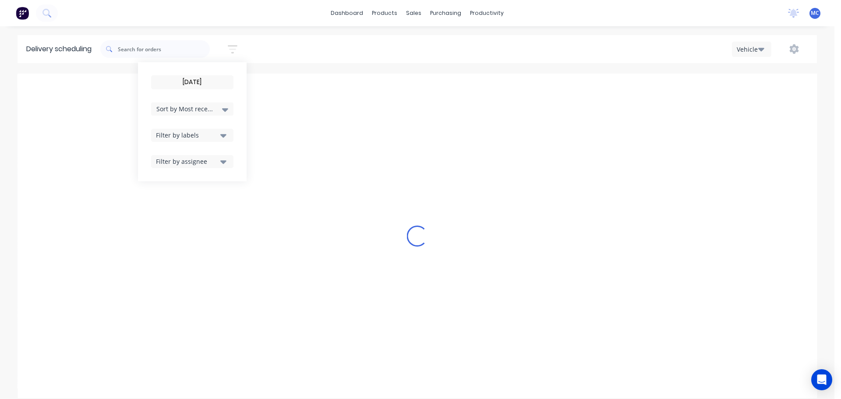
type input "[DATE] - [DATE]"
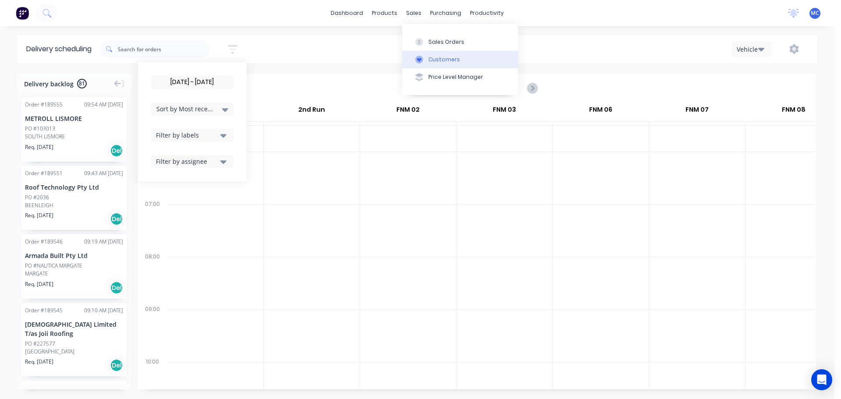
click at [440, 58] on div "Customers" at bounding box center [444, 60] width 32 height 8
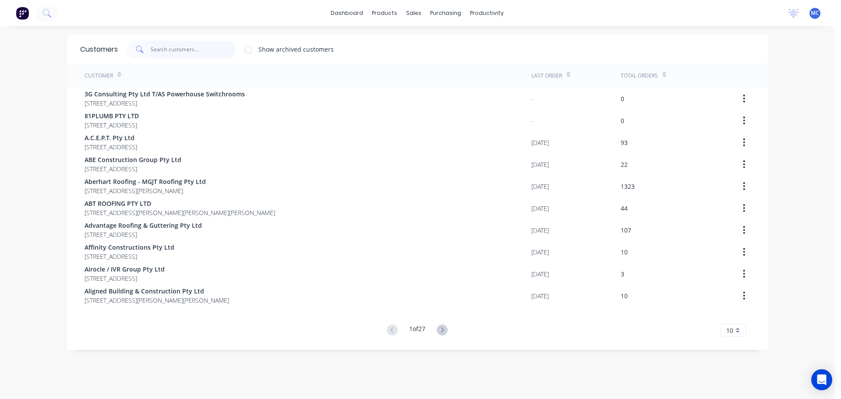
click at [157, 46] on input "text" at bounding box center [193, 50] width 85 height 18
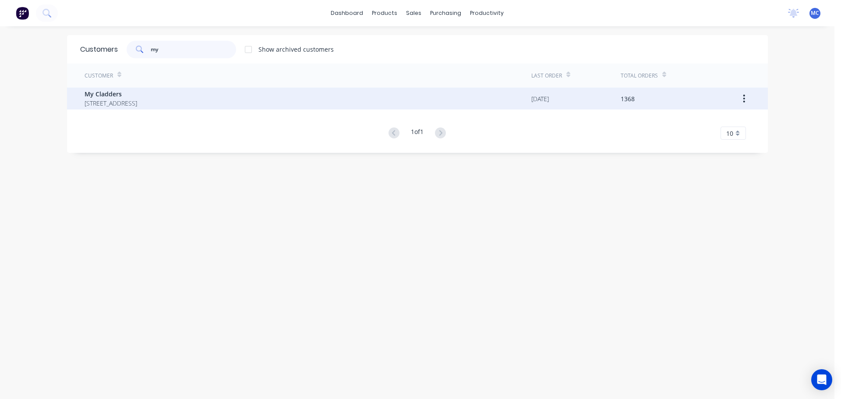
type input "my"
click at [99, 93] on span "My Cladders" at bounding box center [111, 93] width 53 height 9
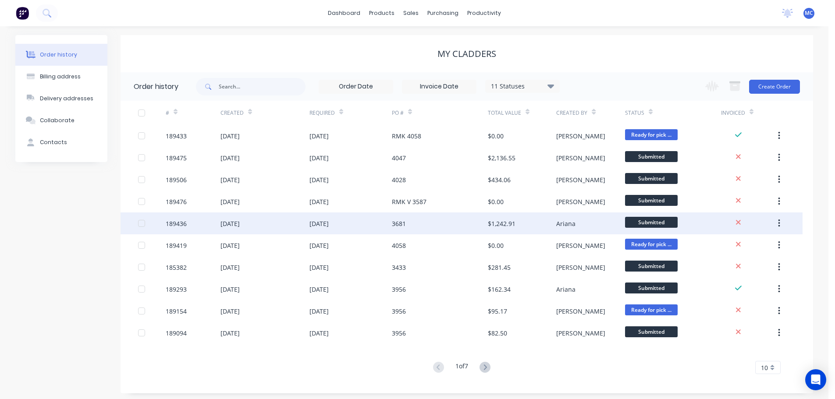
click at [444, 223] on div "3681" at bounding box center [440, 223] width 96 height 22
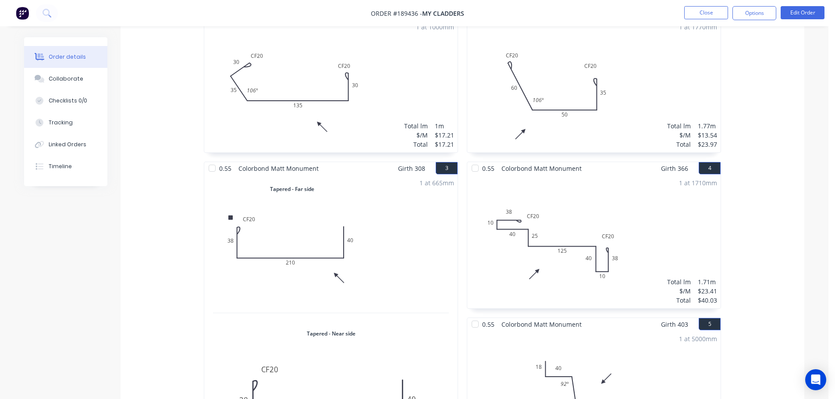
scroll to position [219, 0]
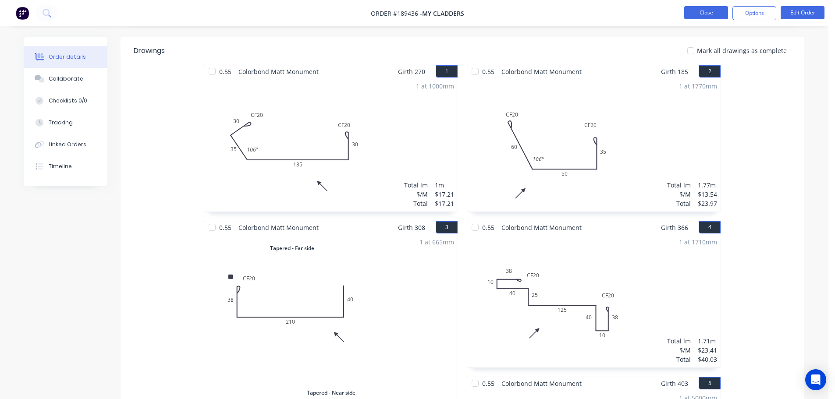
click at [696, 11] on button "Close" at bounding box center [706, 12] width 44 height 13
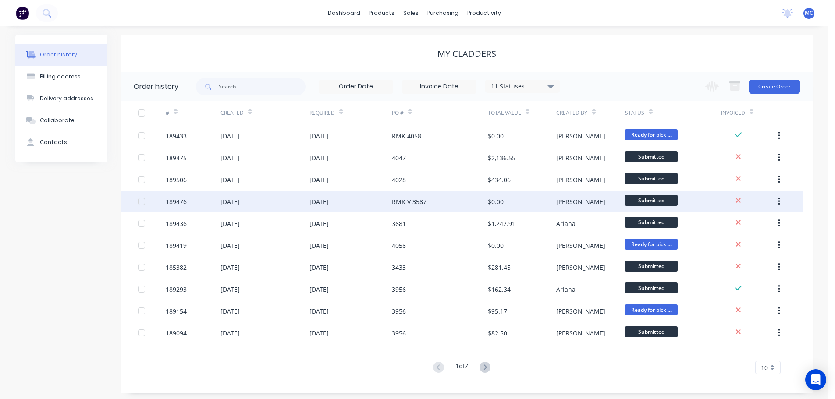
click at [390, 202] on div "[DATE]" at bounding box center [350, 202] width 82 height 22
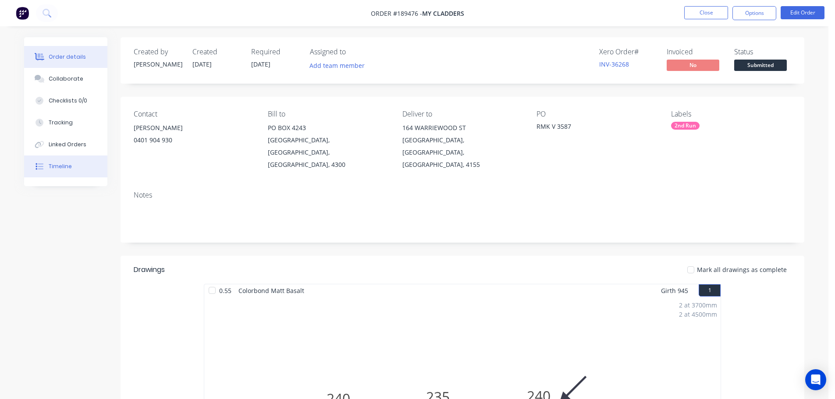
click at [61, 165] on div "Timeline" at bounding box center [60, 167] width 23 height 8
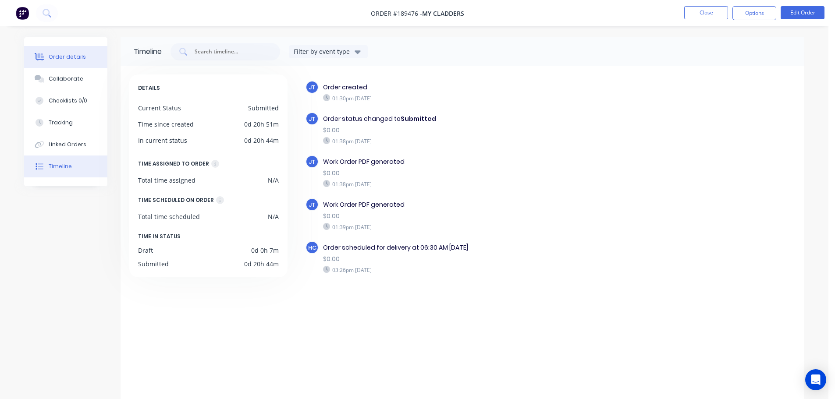
click at [62, 57] on div "Order details" at bounding box center [67, 57] width 37 height 8
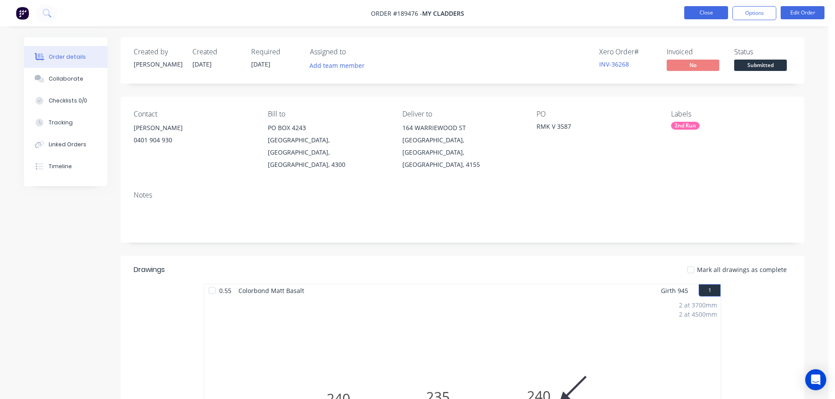
click at [702, 11] on button "Close" at bounding box center [706, 12] width 44 height 13
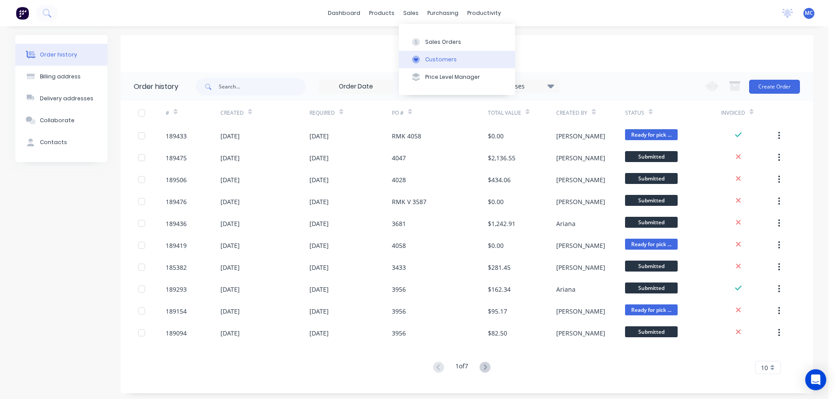
click at [434, 61] on div "Customers" at bounding box center [441, 60] width 32 height 8
